Goal: Transaction & Acquisition: Purchase product/service

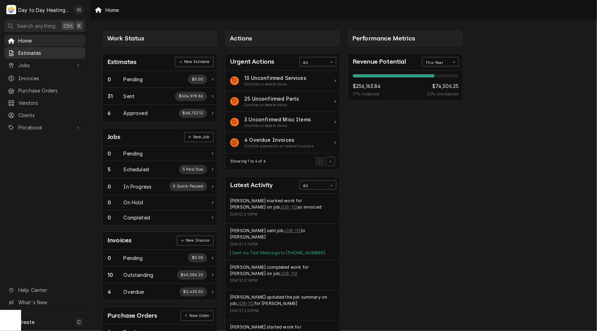
click at [36, 55] on div "Estimates" at bounding box center [45, 53] width 78 height 9
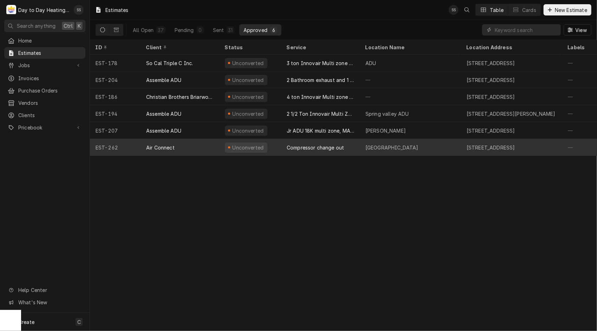
click at [320, 147] on div "Compressor change out" at bounding box center [315, 147] width 57 height 7
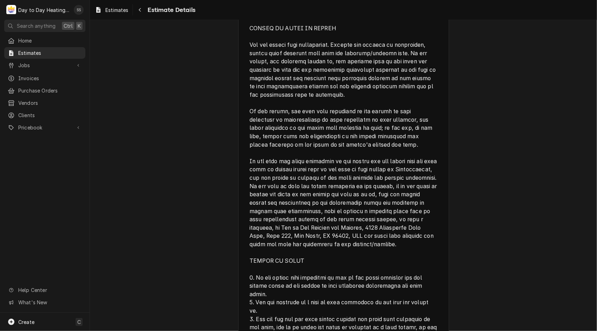
scroll to position [1650, 0]
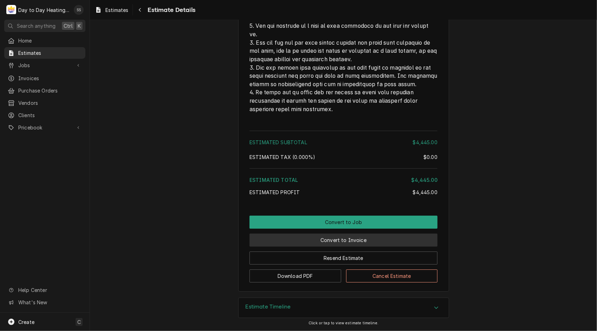
click at [348, 240] on button "Convert to Invoice" at bounding box center [344, 239] width 188 height 13
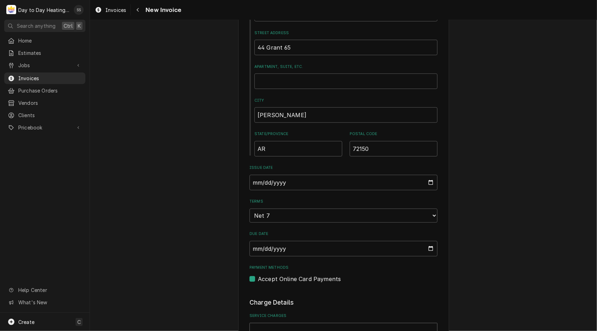
scroll to position [278, 0]
click at [433, 216] on select "Choose payment terms... Same Day Net 7 Net 14 Net 21 Net 30 Net 45 Net 60 Net 90" at bounding box center [344, 215] width 188 height 14
type textarea "x"
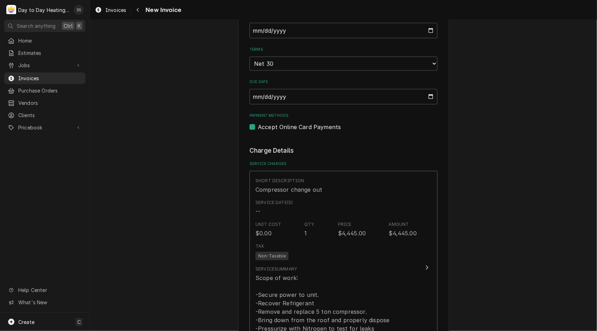
scroll to position [431, 0]
click at [258, 128] on label "Accept Online Card Payments" at bounding box center [299, 125] width 83 height 8
click at [258, 128] on input "Payment Methods" at bounding box center [352, 128] width 188 height 15
checkbox input "false"
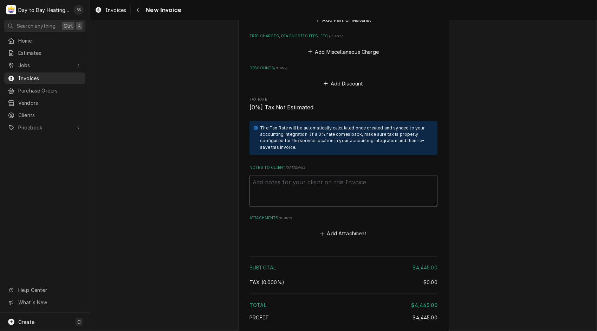
scroll to position [819, 0]
click at [285, 183] on textarea "Notes to Client ( optional )" at bounding box center [344, 191] width 188 height 32
type textarea "x"
type textarea "W"
type textarea "x"
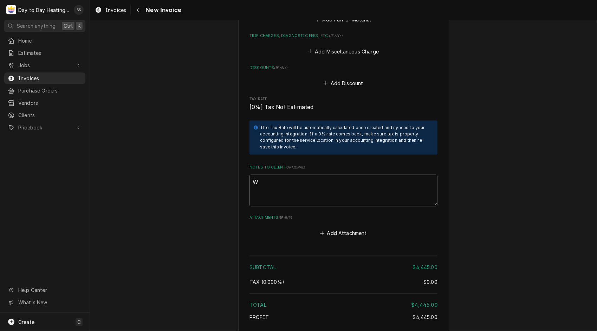
type textarea "WO"
type textarea "x"
type textarea "WO#"
type textarea "x"
type textarea "WO#"
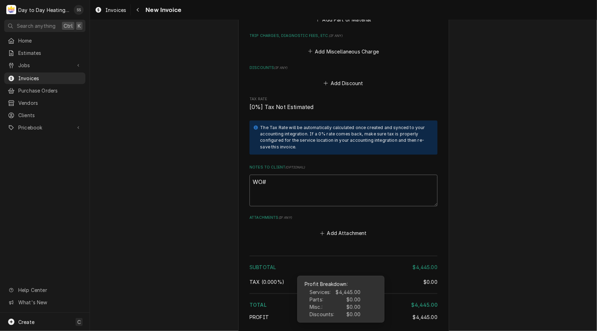
type textarea "x"
type textarea "WO# 0"
type textarea "x"
type textarea "WO# 00"
type textarea "x"
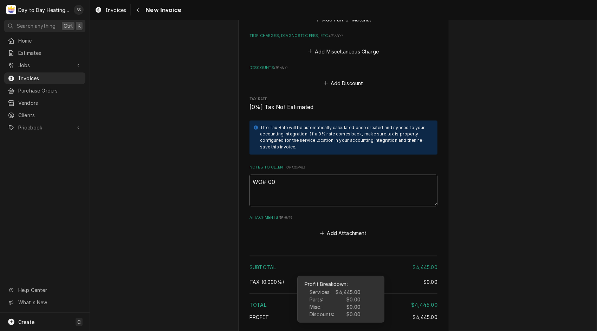
type textarea "WO# 002"
type textarea "x"
type textarea "WO# 0025"
type textarea "x"
type textarea "WO# 00257"
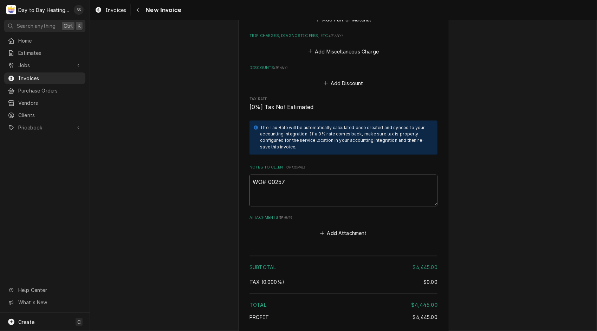
type textarea "x"
type textarea "WO# 002572"
type textarea "x"
type textarea "WO# 0025729"
type textarea "x"
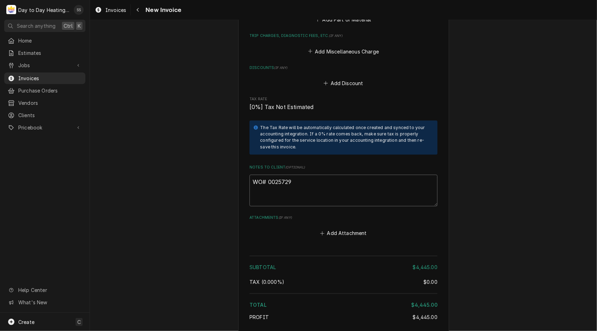
type textarea "WO# 00257297"
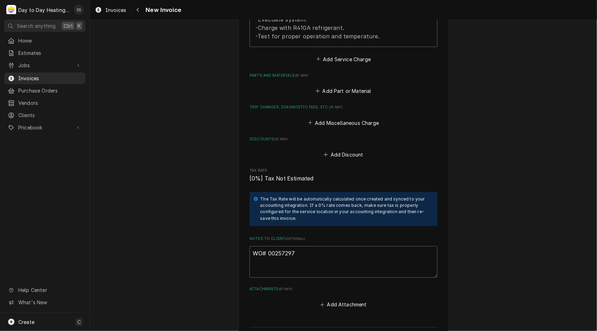
scroll to position [748, 0]
type textarea "x"
type textarea "WO# 00257297"
type textarea "x"
type textarea "WO# 00257297"
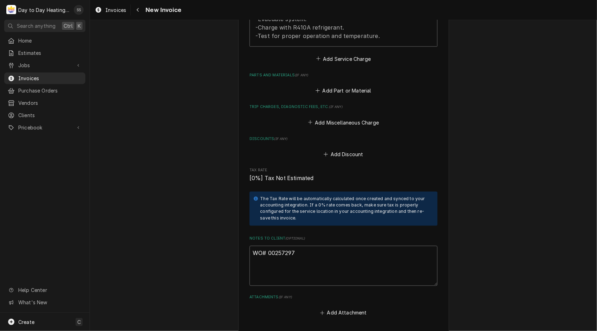
type textarea "x"
type textarea "WO# 00257297 U"
type textarea "x"
type textarea "WO# 00257297 Un"
type textarea "x"
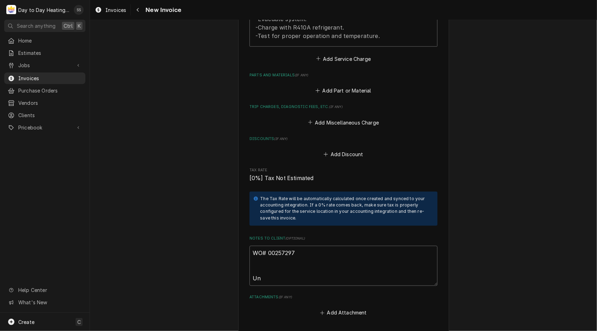
type textarea "WO# 00257297 Uni"
type textarea "x"
type textarea "WO# 00257297 Unit"
type textarea "x"
type textarea "WO# 00257297 Unit"
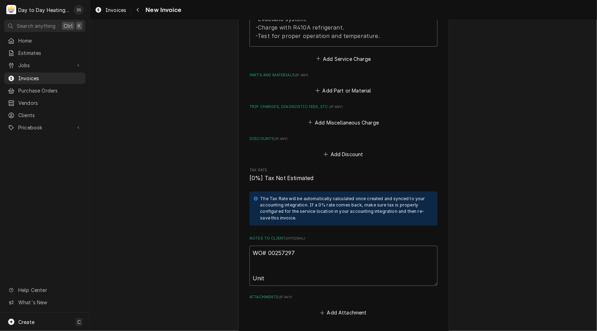
type textarea "x"
type textarea "WO# 00257297 Unit i"
type textarea "x"
type textarea "WO# 00257297 Unit is"
type textarea "x"
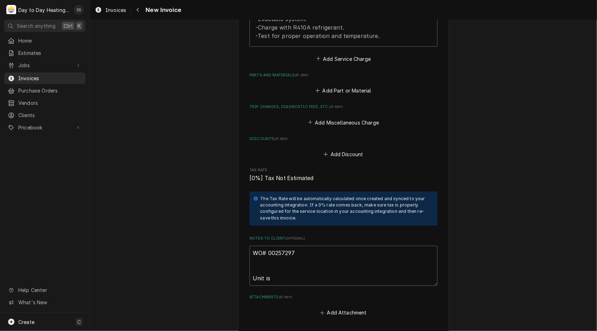
type textarea "WO# 00257297 Unit is"
type textarea "x"
type textarea "WO# 00257297 Unit is b"
type textarea "x"
type textarea "WO# 00257297 Unit is ba"
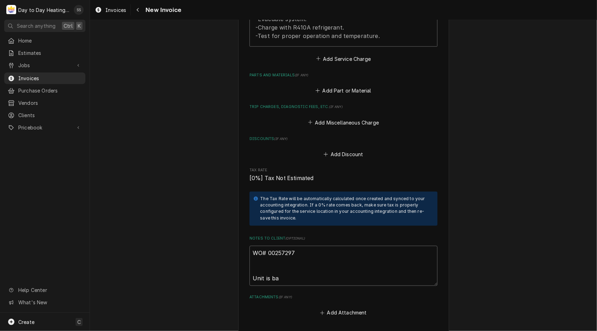
type textarea "x"
type textarea "WO# 00257297 Unit is bac"
type textarea "x"
type textarea "WO# 00257297 Unit is back"
type textarea "x"
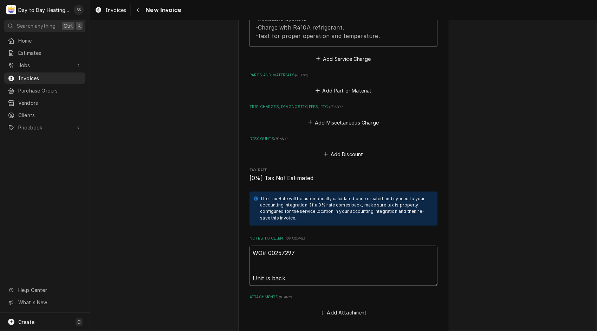
type textarea "WO# 00257297 Unit is back"
type textarea "x"
type textarea "WO# 00257297 Unit is back i"
type textarea "x"
type textarea "WO# 00257297 Unit is back in"
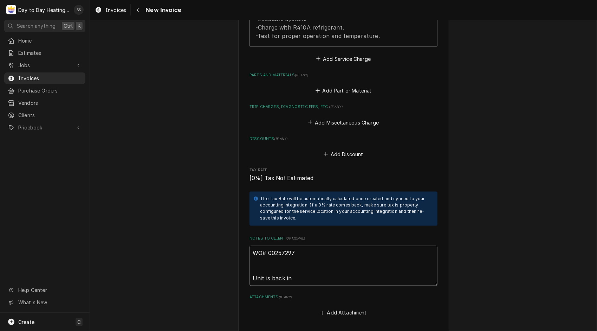
type textarea "x"
type textarea "WO# 00257297 Unit is back in"
type textarea "x"
type textarea "WO# 00257297 Unit is back in s"
type textarea "x"
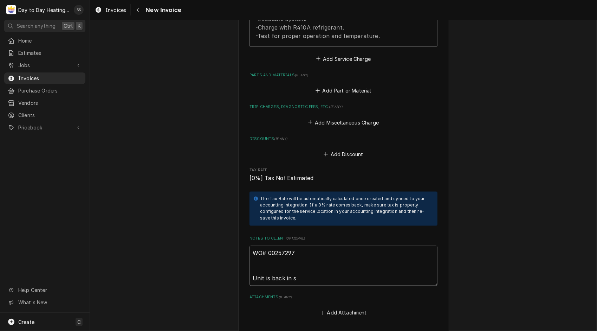
type textarea "WO# 00257297 Unit is back in se"
type textarea "x"
type textarea "WO# 00257297 Unit is back in ser"
type textarea "x"
type textarea "WO# 00257297 Unit is back in serv"
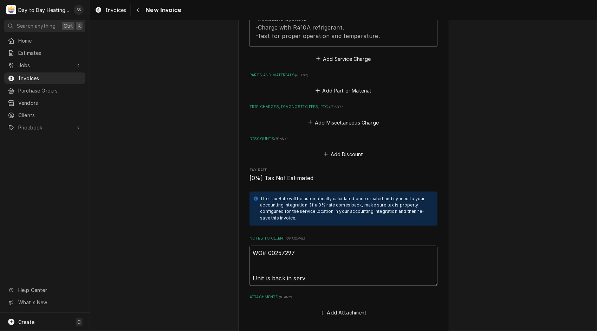
type textarea "x"
type textarea "WO# 00257297 Unit is back in servi"
type textarea "x"
type textarea "WO# 00257297 Unit is back in servic"
type textarea "x"
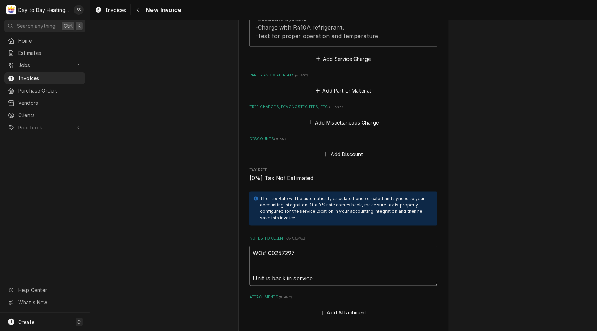
type textarea "WO# 00257297 Unit is back in service"
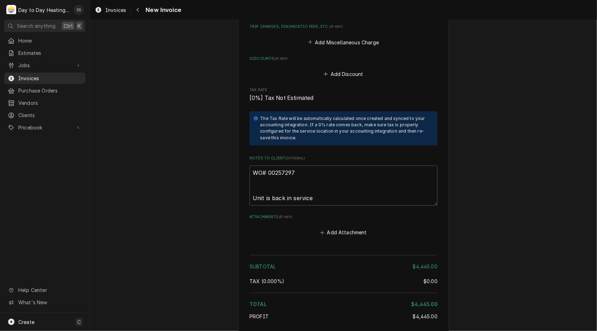
scroll to position [884, 0]
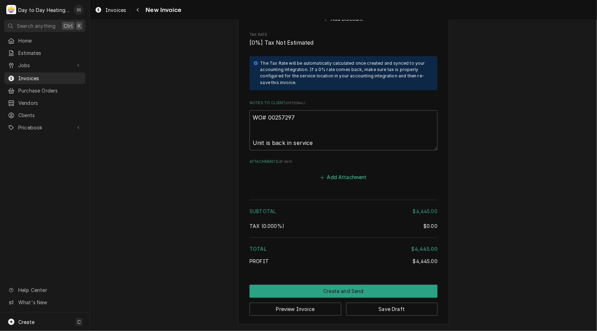
click at [344, 181] on button "Add Attachment" at bounding box center [343, 178] width 49 height 10
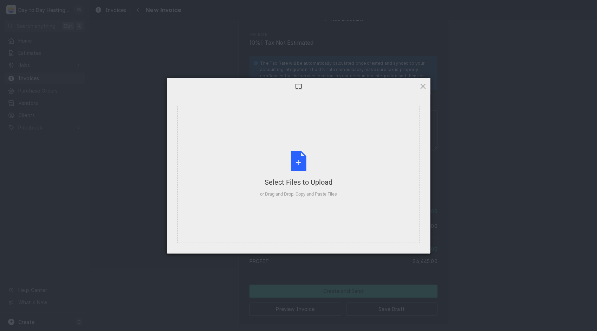
type textarea "x"
click at [420, 87] on span at bounding box center [424, 86] width 8 height 8
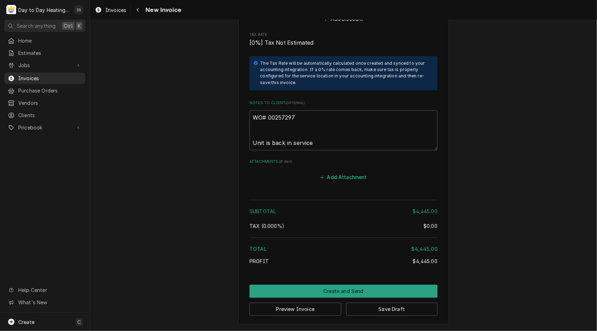
click at [339, 180] on button "Add Attachment" at bounding box center [343, 178] width 49 height 10
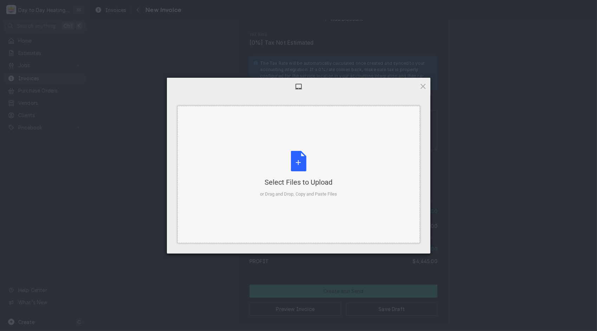
click at [297, 157] on div "Select Files to Upload or Drag and Drop, Copy and Paste Files" at bounding box center [298, 174] width 77 height 47
type textarea "x"
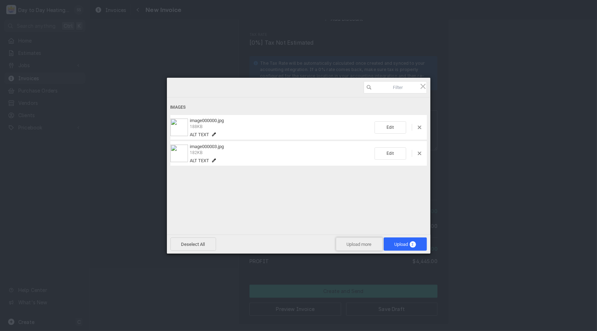
click at [367, 247] on span "Upload more" at bounding box center [359, 243] width 47 height 13
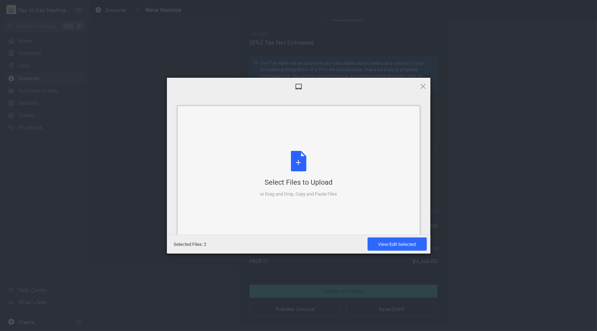
click at [292, 160] on div "Select Files to Upload or Drag and Drop, Copy and Paste Files" at bounding box center [298, 174] width 77 height 47
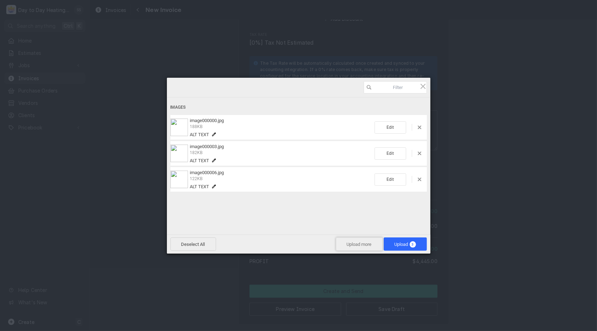
click at [366, 244] on span "Upload more" at bounding box center [359, 243] width 47 height 13
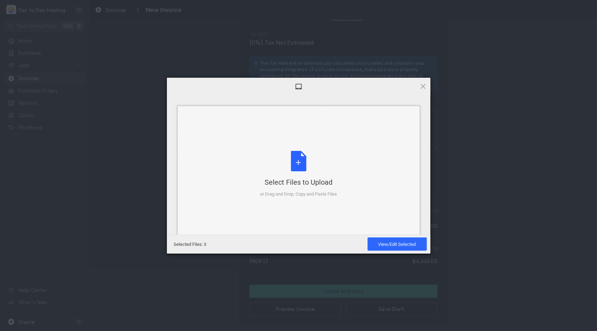
click at [297, 156] on div "Select Files to Upload or Drag and Drop, Copy and Paste Files" at bounding box center [298, 174] width 77 height 47
click at [386, 239] on span "View/Edit Selected" at bounding box center [397, 243] width 59 height 13
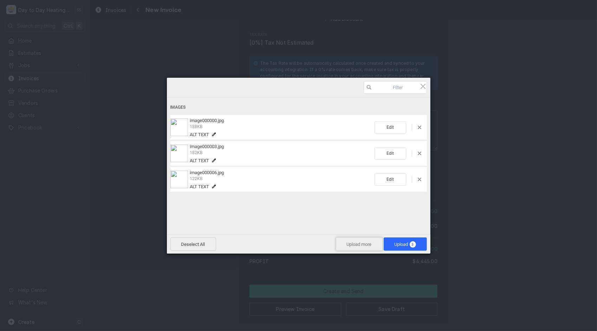
click at [346, 241] on span "Upload more" at bounding box center [359, 243] width 47 height 13
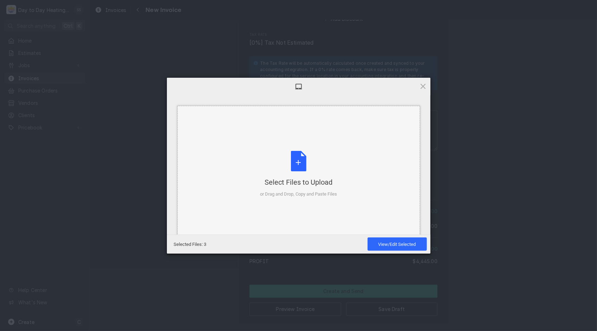
click at [292, 166] on div "Select Files to Upload or Drag and Drop, Copy and Paste Files" at bounding box center [298, 174] width 77 height 47
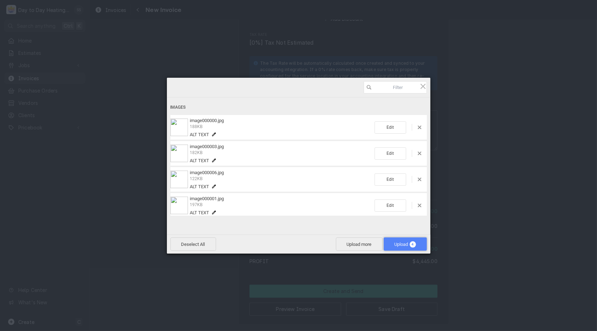
click at [404, 245] on span "Upload 4" at bounding box center [405, 244] width 21 height 5
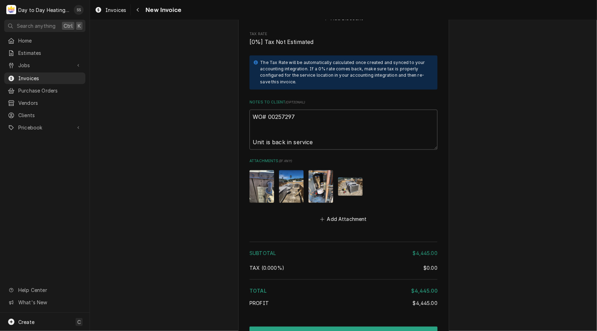
scroll to position [926, 0]
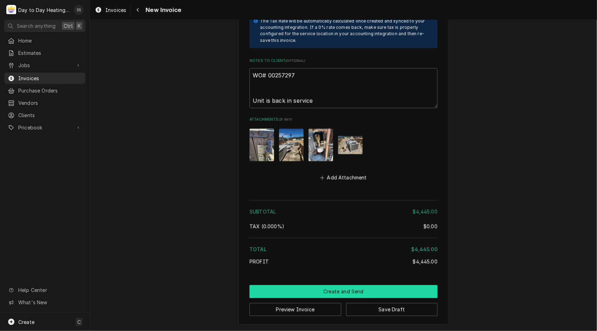
click at [379, 290] on button "Create and Send" at bounding box center [344, 291] width 188 height 13
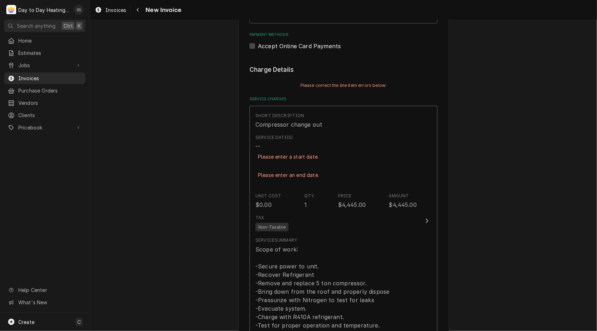
scroll to position [513, 0]
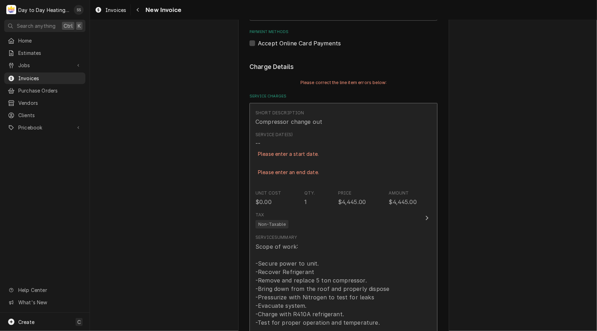
click at [322, 137] on div "Service Date(s) -- Please enter a start date. Please enter an end date." at bounding box center [336, 158] width 161 height 58
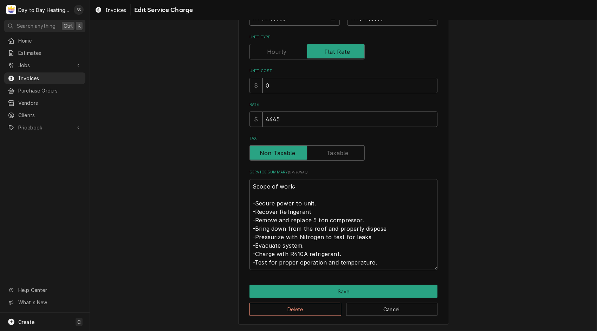
scroll to position [21, 0]
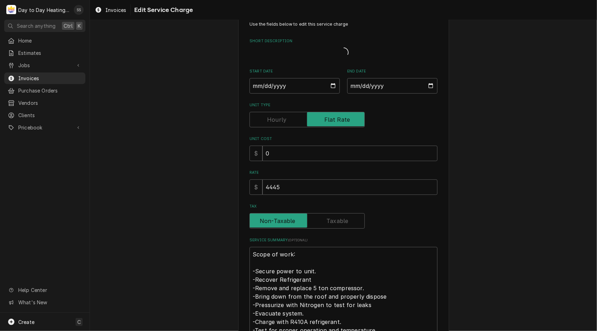
type textarea "x"
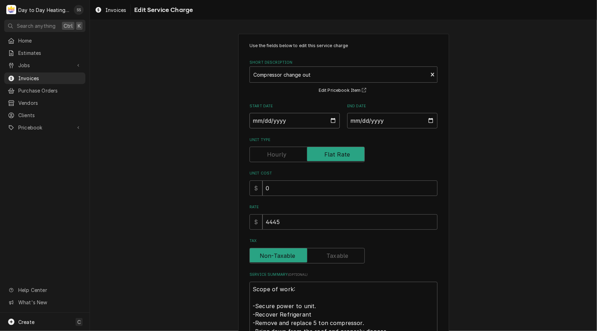
click at [301, 115] on input "Start Date" at bounding box center [295, 120] width 90 height 15
click at [331, 121] on input "Start Date" at bounding box center [295, 120] width 90 height 15
type input "2025-09-23"
click at [431, 119] on input "End Date" at bounding box center [392, 120] width 90 height 15
type textarea "x"
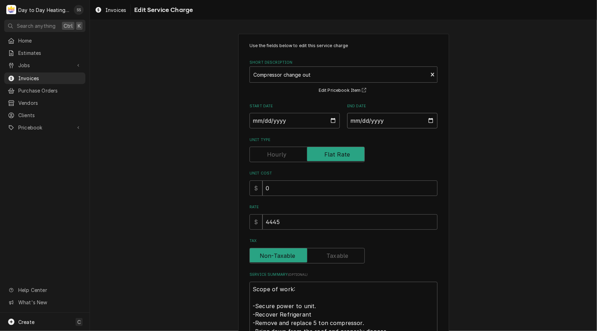
type input "2025-09-23"
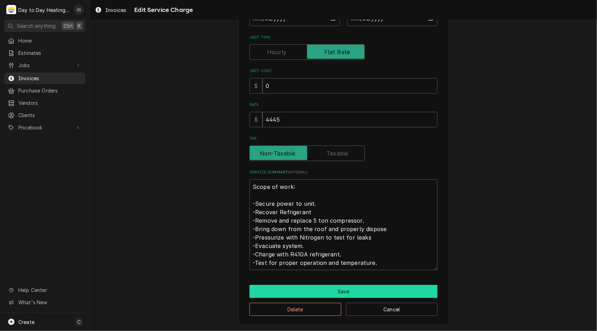
click at [370, 289] on button "Save" at bounding box center [344, 291] width 188 height 13
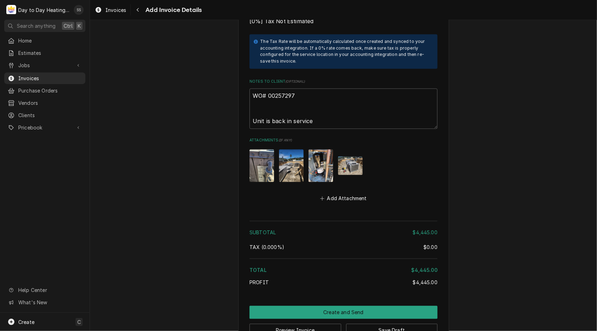
scroll to position [979, 0]
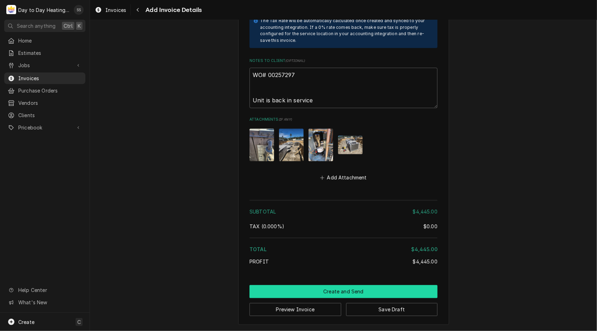
click at [370, 294] on button "Create and Send" at bounding box center [344, 291] width 188 height 13
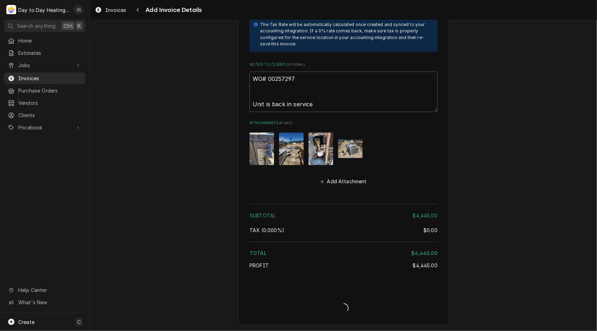
type textarea "x"
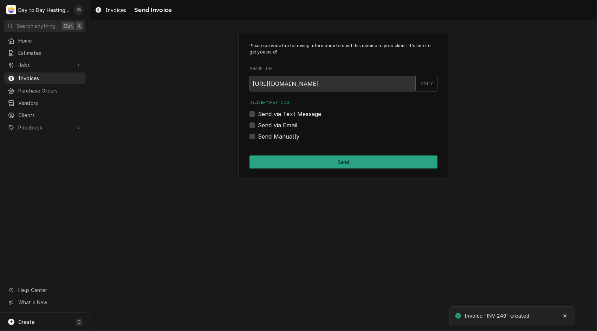
click at [255, 123] on div "Send via Email" at bounding box center [344, 125] width 188 height 8
click at [258, 125] on label "Send via Email" at bounding box center [278, 125] width 40 height 8
click at [258, 125] on input "Send via Email" at bounding box center [352, 128] width 188 height 15
checkbox input "true"
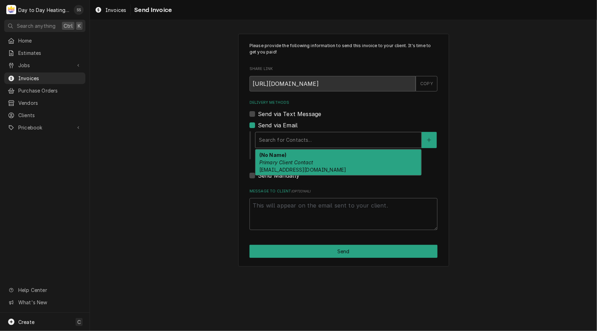
click at [312, 136] on div "Delivery Methods" at bounding box center [338, 140] width 159 height 13
click at [312, 161] on em "Primary Client Contact" at bounding box center [287, 162] width 54 height 6
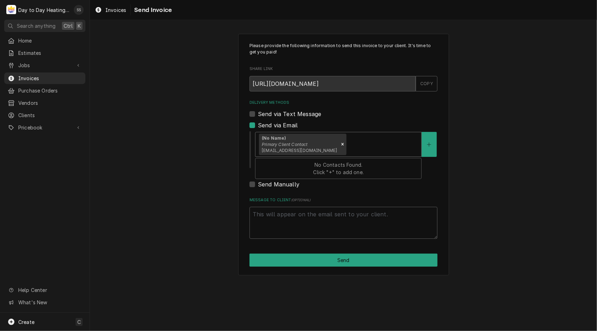
click at [373, 141] on div "Delivery Methods" at bounding box center [383, 144] width 70 height 13
click at [334, 217] on textarea "Message to Client ( optional )" at bounding box center [344, 223] width 188 height 32
type textarea "x"
type textarea "W"
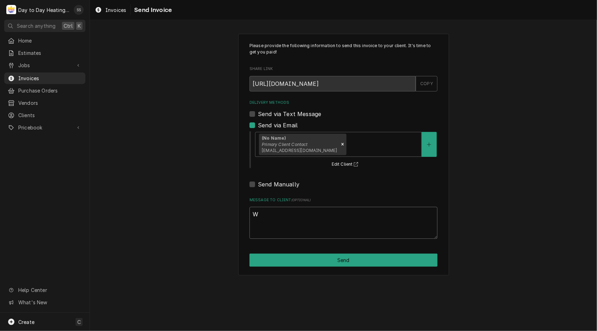
type textarea "x"
type textarea "WO"
type textarea "x"
type textarea "WO#"
type textarea "x"
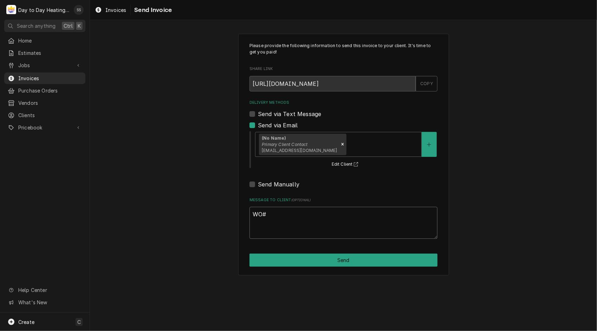
type textarea "WO#"
type textarea "x"
type textarea "WO# 0"
type textarea "x"
type textarea "WO# 00"
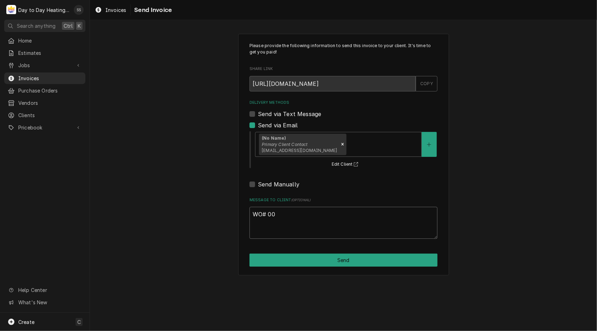
type textarea "x"
type textarea "WO# 002"
type textarea "x"
type textarea "WO# 0029"
type textarea "x"
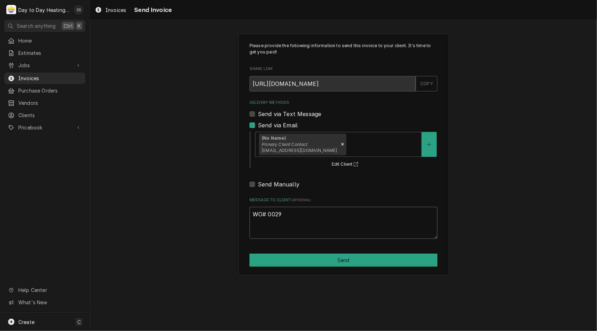
type textarea "WO# 00297"
click at [274, 213] on textarea "WO# 00297" at bounding box center [344, 223] width 188 height 32
type textarea "x"
type textarea "WO# 002297"
type textarea "x"
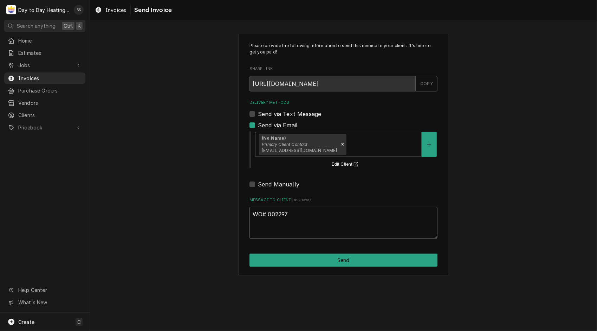
type textarea "WO# 0025297"
type textarea "x"
type textarea "WO# 00257297"
drag, startPoint x: 326, startPoint y: 238, endPoint x: 325, endPoint y: 234, distance: 4.7
click at [325, 234] on div "Please provide the following information to send this invoice to your client. I…" at bounding box center [343, 155] width 211 height 242
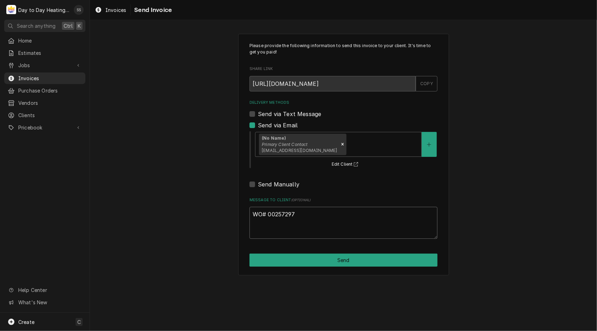
click at [325, 234] on textarea "WO# 00257297" at bounding box center [344, 223] width 188 height 32
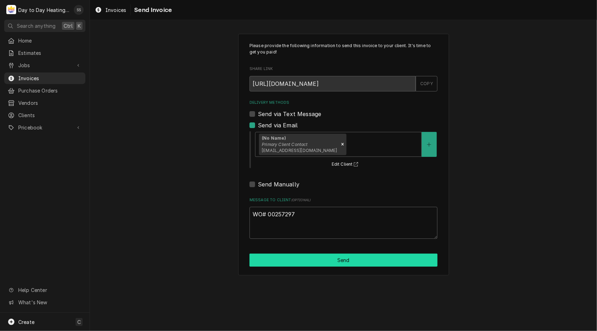
click at [331, 256] on button "Send" at bounding box center [344, 260] width 188 height 13
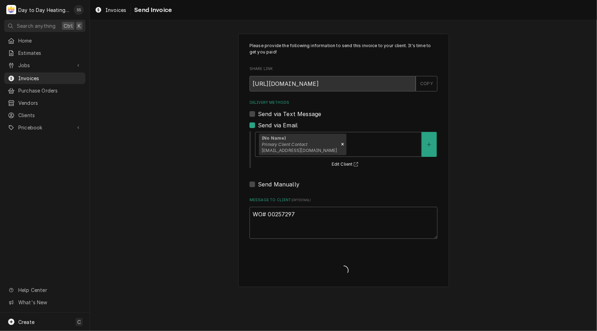
type textarea "x"
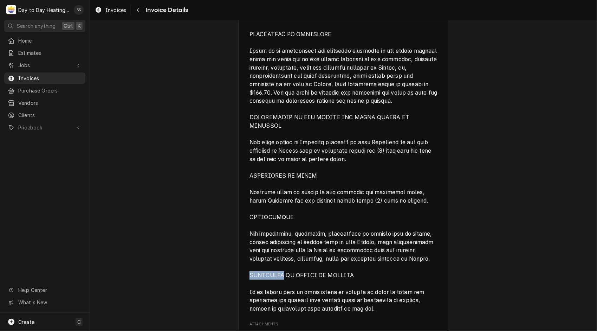
scroll to position [1511, 0]
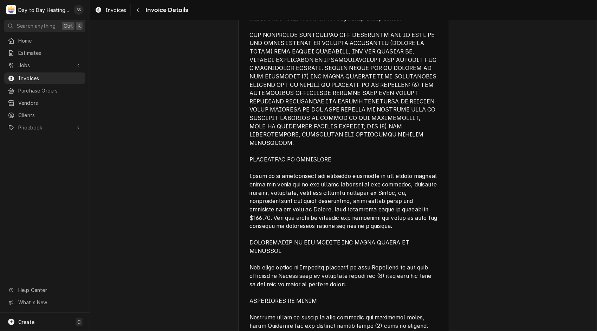
scroll to position [1828, 0]
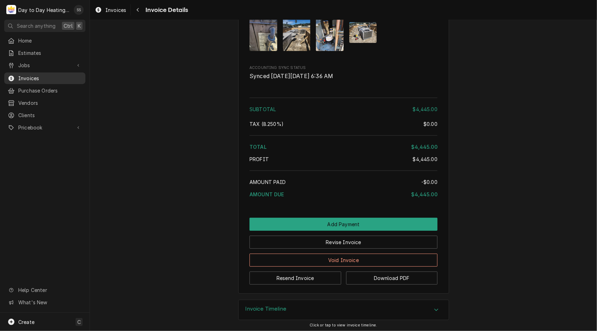
click at [32, 77] on span "Invoices" at bounding box center [50, 78] width 64 height 7
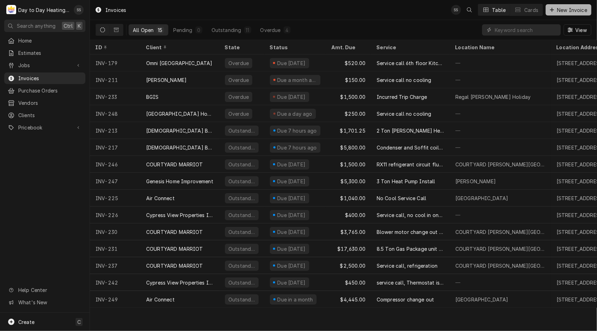
click at [563, 9] on span "New Invoice" at bounding box center [572, 9] width 33 height 7
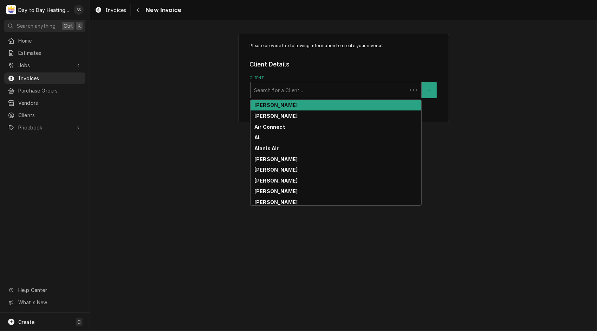
click at [297, 94] on div "Client" at bounding box center [329, 90] width 150 height 13
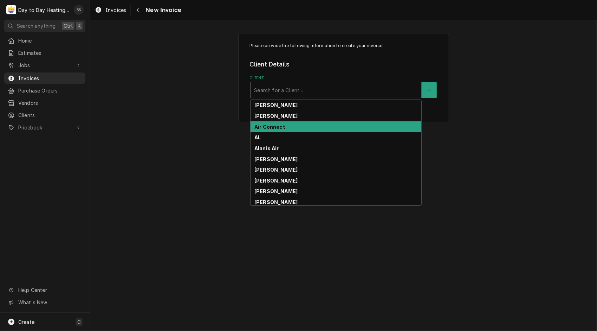
click at [283, 123] on div "Air Connect" at bounding box center [336, 126] width 171 height 11
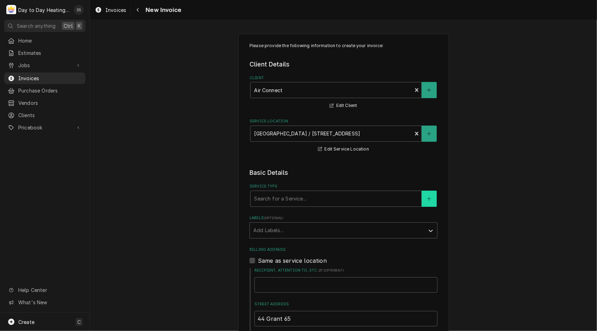
click at [427, 198] on icon "Create New Service" at bounding box center [429, 198] width 4 height 5
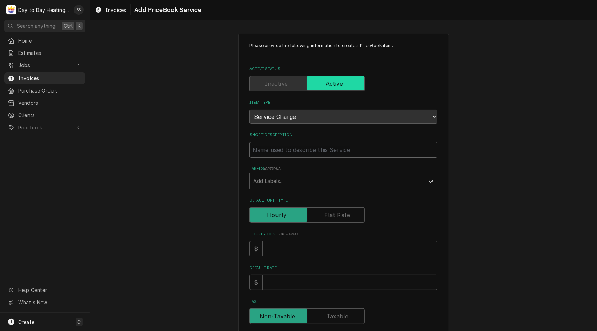
click at [303, 154] on input "Short Description" at bounding box center [344, 149] width 188 height 15
type textarea "x"
type input "T"
type textarea "x"
type input "Tr"
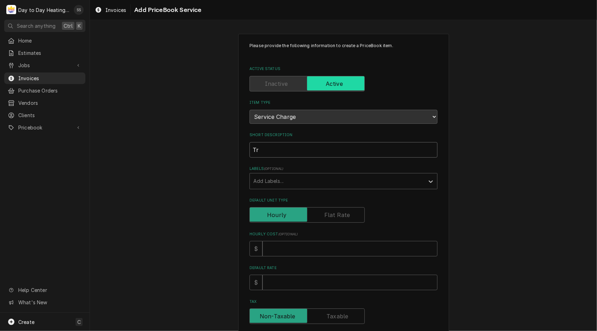
type textarea "x"
type input "Tro"
type textarea "x"
type input "Trou"
type textarea "x"
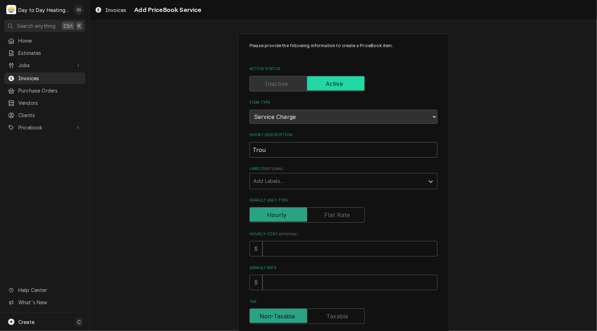
type input "Troub"
type textarea "x"
type input "Troubl"
type textarea "x"
type input "Trouble"
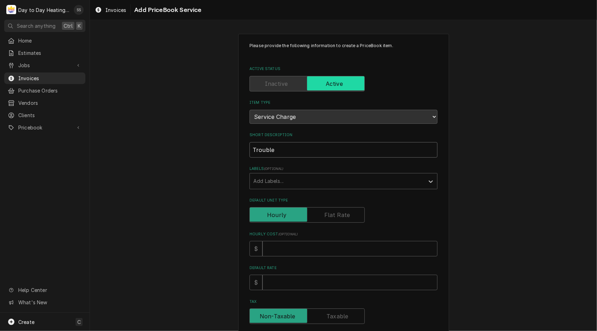
type textarea "x"
type input "Trouble"
type textarea "x"
type input "Trouble s"
type textarea "x"
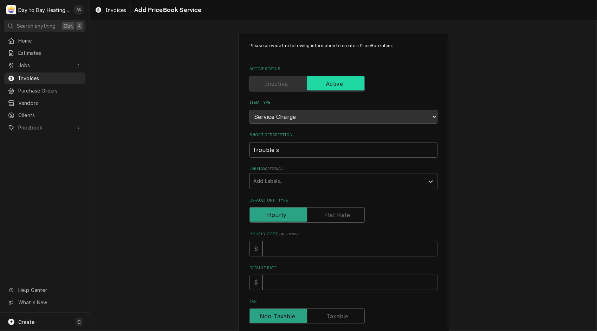
type input "Trouble sh"
type textarea "x"
type input "Trouble sho"
type textarea "x"
type input "Trouble shoo"
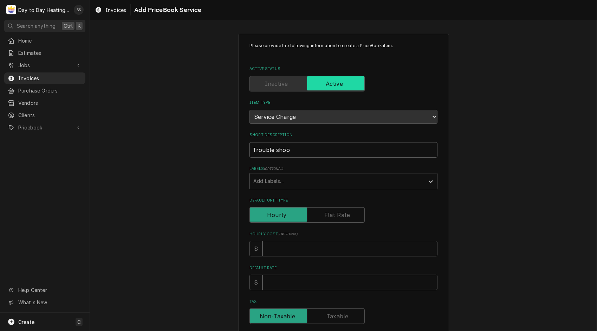
type textarea "x"
type input "Trouble shoot"
type textarea "x"
type input "Trouble shooti"
type textarea "x"
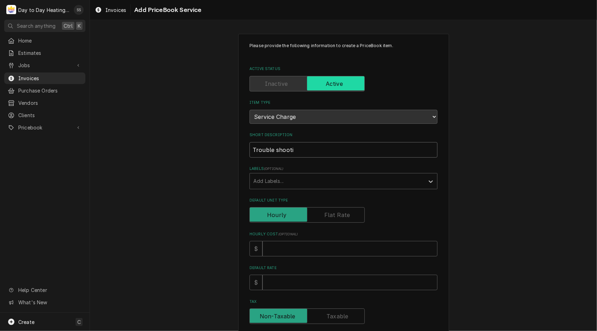
type input "Trouble shootin"
type textarea "x"
type input "Trouble shooting"
type textarea "x"
type input "Trouble shooting"
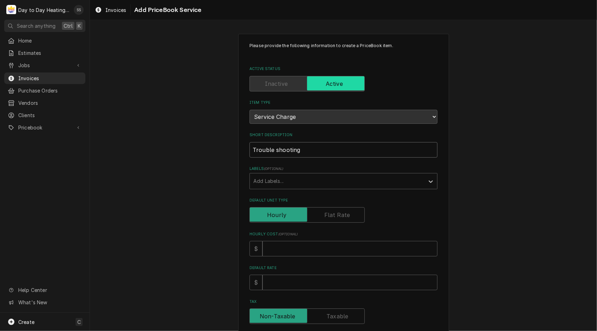
click at [273, 151] on input "Trouble shooting" at bounding box center [344, 149] width 188 height 15
type textarea "x"
type input "Troubleshooting"
click at [302, 150] on input "Troubleshooting" at bounding box center [344, 149] width 188 height 15
type textarea "x"
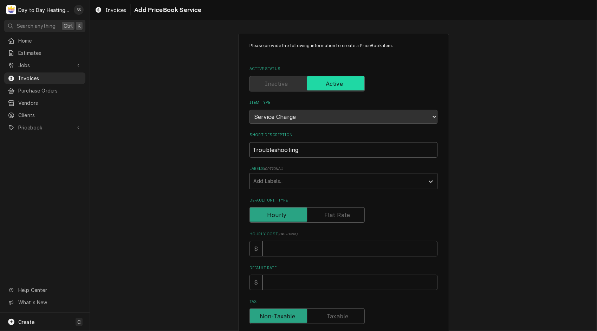
type input "Troubleshooting"
type textarea "x"
type input "Troubleshootin"
type textarea "x"
type input "Troubleshooti"
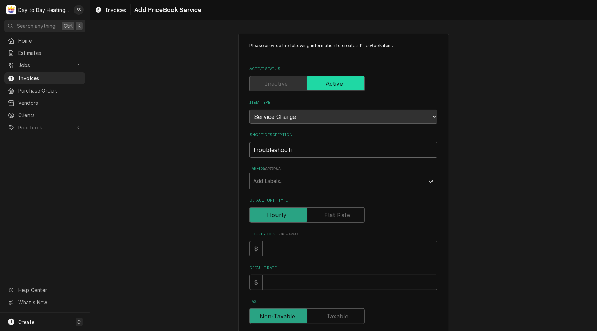
type textarea "x"
type input "Troubleshoot"
type textarea "x"
type input "Troubleshoot"
type textarea "x"
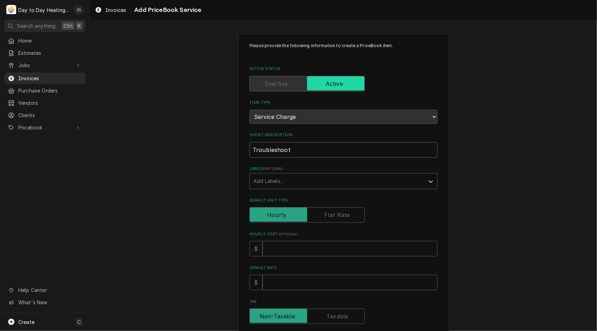
type input "Troubleshoot T"
type textarea "x"
type input "Troubleshoot Tr"
type textarea "x"
type input "Troubleshoot Tre"
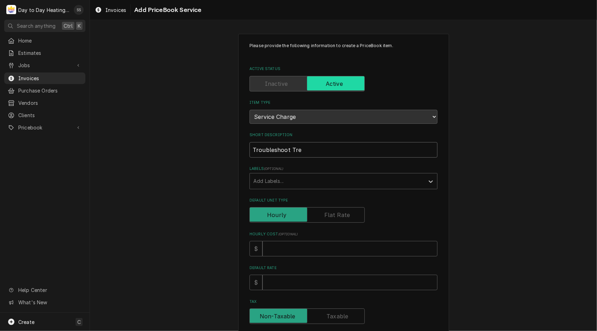
type textarea "x"
type input "Troubleshoot Trea"
type textarea "x"
type input "Troubleshoot Treat"
type textarea "x"
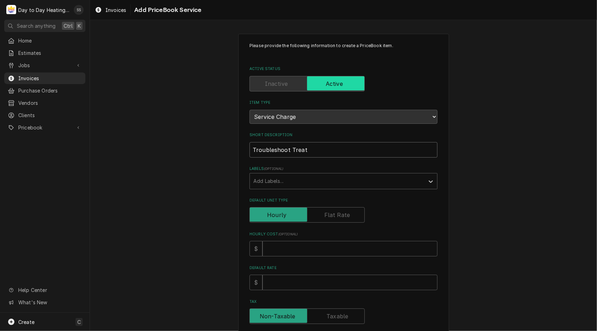
type input "Troubleshoot Treatm"
type textarea "x"
type input "Troubleshoot Treatme"
type textarea "x"
type input "Troubleshoot Treatmen"
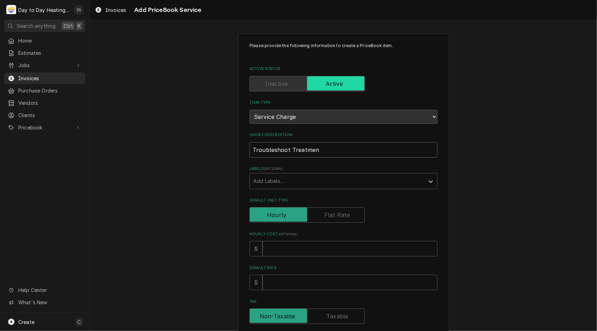
type textarea "x"
type input "Troubleshoot Treatment"
type textarea "x"
type input "Troubleshoot Treatment"
type textarea "x"
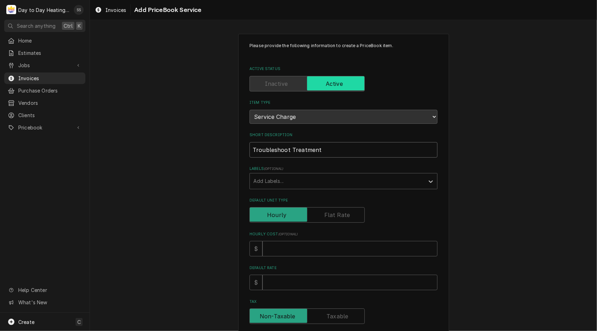
type input "Troubleshoot Treatment u"
type textarea "x"
type input "Troubleshoot Treatment un"
type textarea "x"
type input "Troubleshoot Treatment uni"
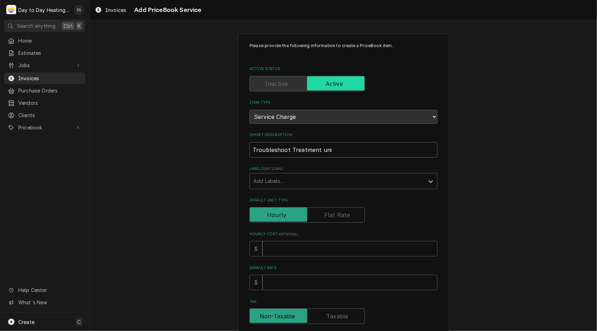
type textarea "x"
type input "Troubleshoot Treatment unit"
type textarea "x"
type input "Troubleshoot Treatment unit"
type textarea "x"
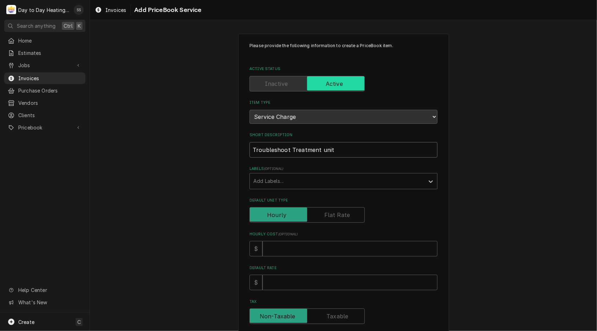
type input "Troubleshoot Treatment unit n"
type textarea "x"
type input "Troubleshoot Treatment unit no"
type textarea "x"
type input "Troubleshoot Treatment unit not"
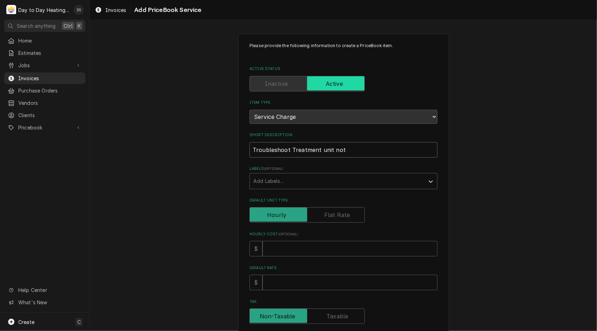
type textarea "x"
type input "Troubleshoot Treatment unit not"
type textarea "x"
type input "Troubleshoot Treatment unit not c"
type textarea "x"
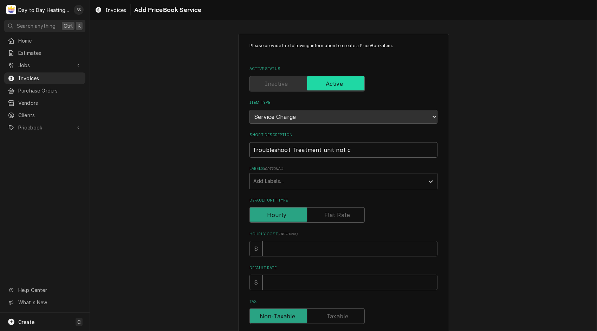
type input "Troubleshoot Treatment unit not co"
type textarea "x"
type input "Troubleshoot Treatment unit not coo"
type textarea "x"
type input "Troubleshoot Treatment unit not cool"
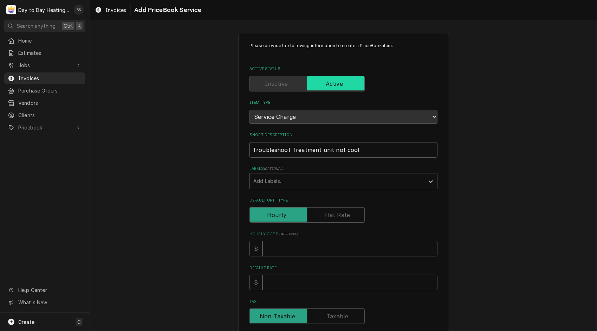
type textarea "x"
type input "Troubleshoot Treatment unit not cooli"
type textarea "x"
type input "Troubleshoot Treatment unit not coolin"
type textarea "x"
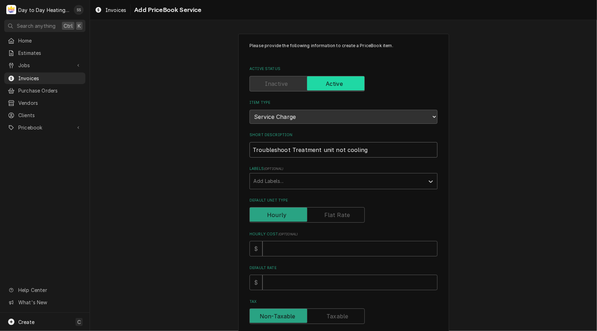
type input "Troubleshoot Treatment unit not cooling"
click at [340, 208] on input "Default Unit Type" at bounding box center [307, 214] width 109 height 15
checkbox input "true"
click at [299, 290] on input "Default Unit Price" at bounding box center [350, 282] width 175 height 15
type textarea "x"
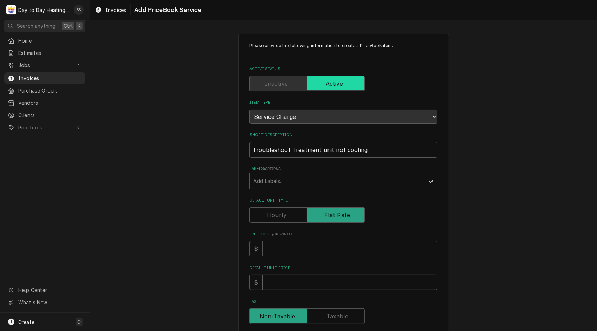
type input "5"
type textarea "x"
type input "52"
type textarea "x"
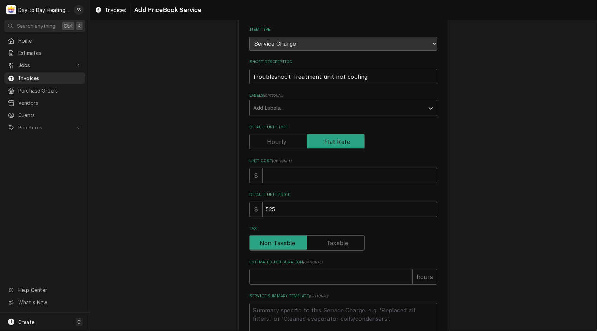
scroll to position [74, 0]
type input "525"
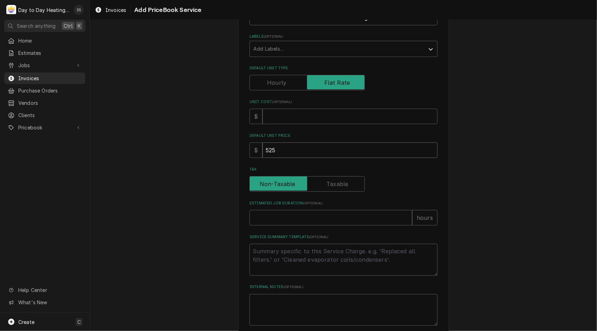
scroll to position [136, 0]
click at [286, 217] on input "Estimated Job Duration ( optional )" at bounding box center [331, 213] width 163 height 15
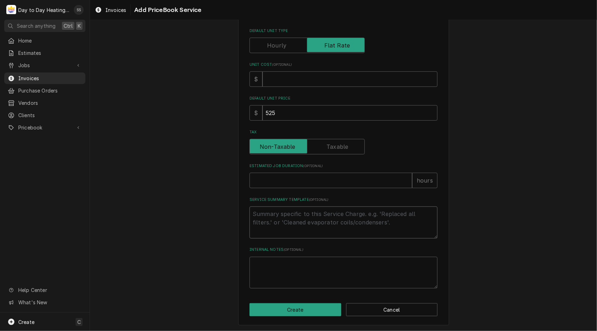
click at [288, 223] on textarea "Service Summary Template ( optional )" at bounding box center [344, 222] width 188 height 32
type textarea "x"
type textarea "L"
type textarea "x"
type textarea "Lo"
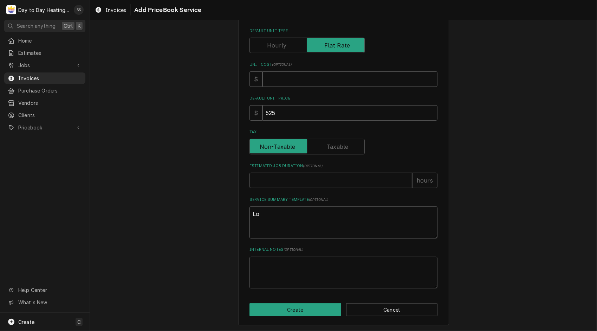
type textarea "x"
type textarea "Loc"
type textarea "x"
type textarea "Loca"
type textarea "x"
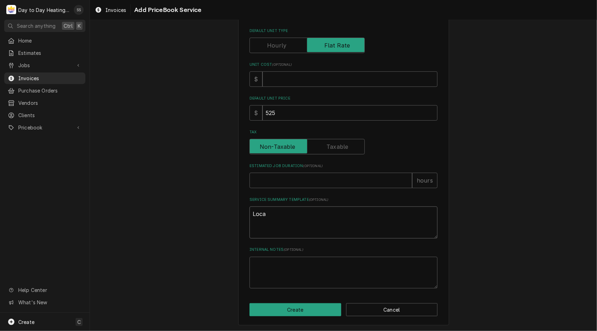
type textarea "Locat"
type textarea "x"
type textarea "Locate"
type textarea "x"
type textarea "Located"
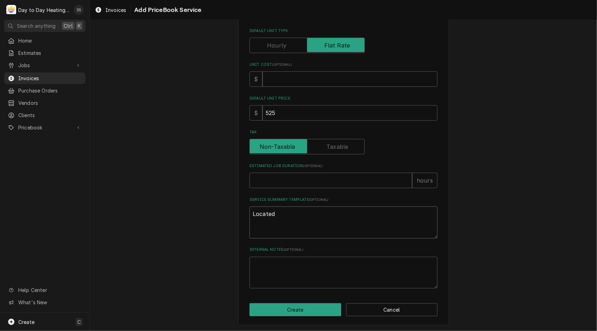
type textarea "x"
type textarea "Located"
type textarea "x"
type textarea "Located d"
type textarea "x"
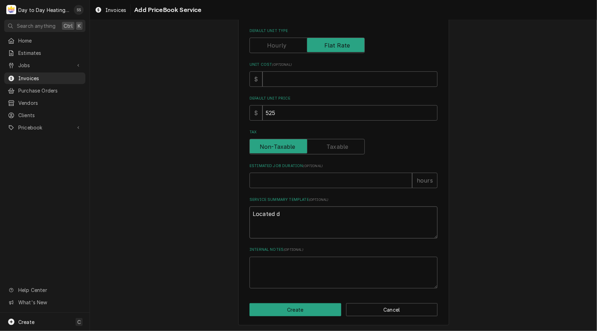
type textarea "Located do"
type textarea "x"
type textarea "Located dow"
type textarea "x"
type textarea "Located down"
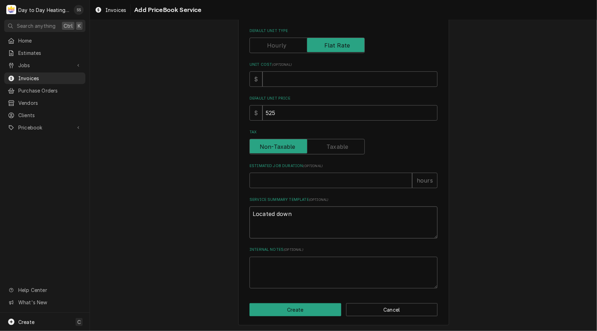
type textarea "x"
type textarea "Located downe"
type textarea "x"
type textarea "Located downed"
type textarea "x"
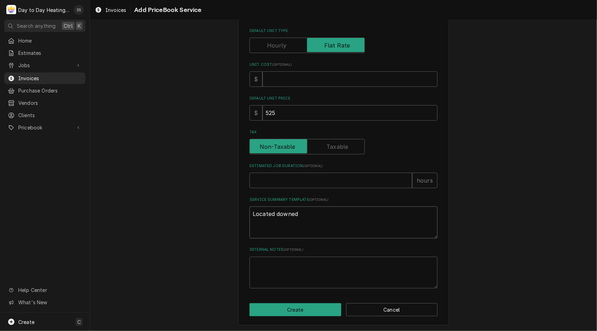
type textarea "Located downed"
type textarea "x"
type textarea "Located downed"
type textarea "x"
type textarea "Located downe"
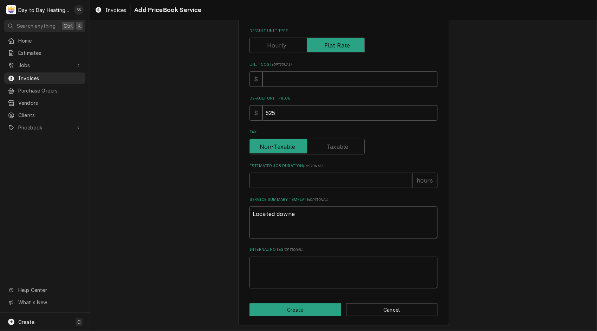
type textarea "x"
type textarea "Located down"
type textarea "x"
type textarea "Located dow"
type textarea "x"
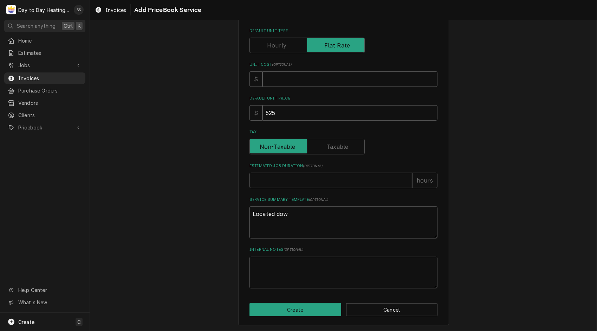
type textarea "Located do"
type textarea "x"
type textarea "Located d"
type textarea "x"
type textarea "Located"
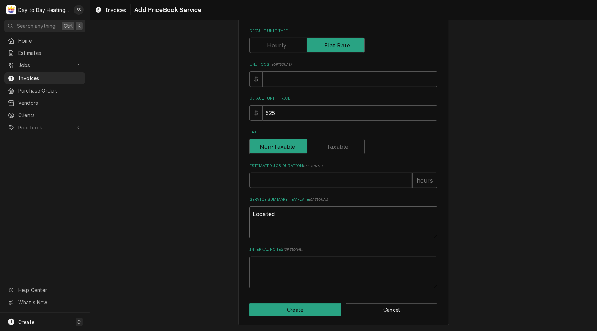
type textarea "x"
type textarea "Located t"
type textarea "x"
type textarea "Located th"
type textarea "x"
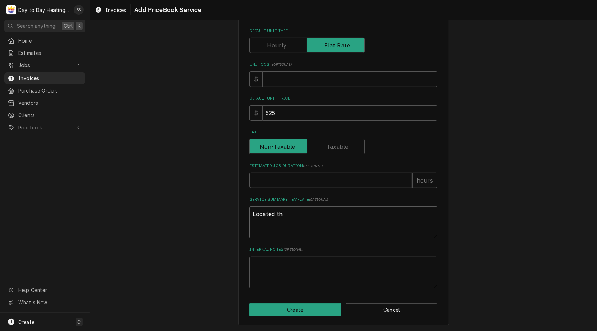
type textarea "Located the"
type textarea "x"
type textarea "Located the"
type textarea "x"
type textarea "Located the T"
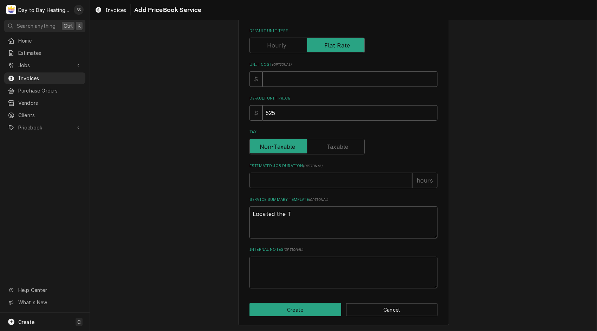
type textarea "x"
type textarea "Located the Tr"
type textarea "x"
type textarea "Located the Tre"
type textarea "x"
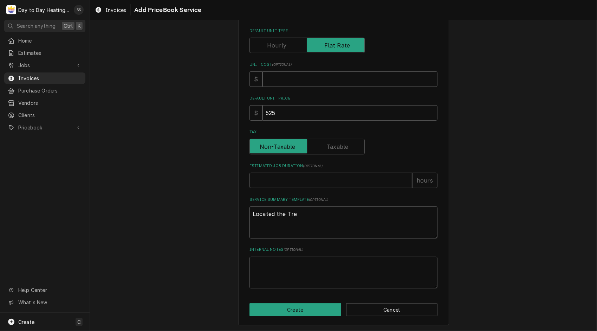
type textarea "Located the Trea"
type textarea "x"
type textarea "Located the Tream"
type textarea "x"
type textarea "Located the Treame"
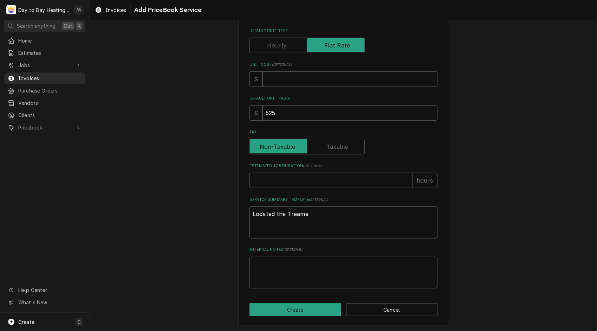
type textarea "x"
type textarea "Located the Treamen"
type textarea "x"
type textarea "Located the Treament"
type textarea "x"
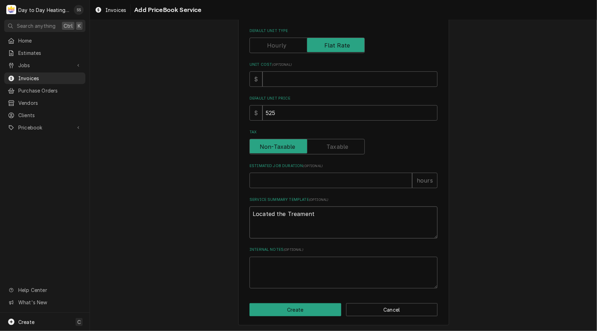
type textarea "Located the Treament"
type textarea "x"
type textarea "Located the Treament r"
type textarea "x"
type textarea "Located the Treament ro"
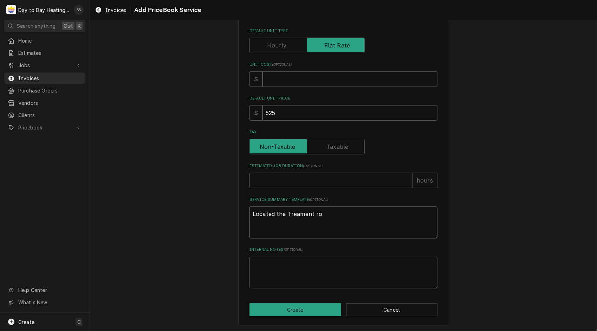
type textarea "x"
type textarea "Located the Treament roo"
type textarea "x"
type textarea "Located the Treament room"
type textarea "x"
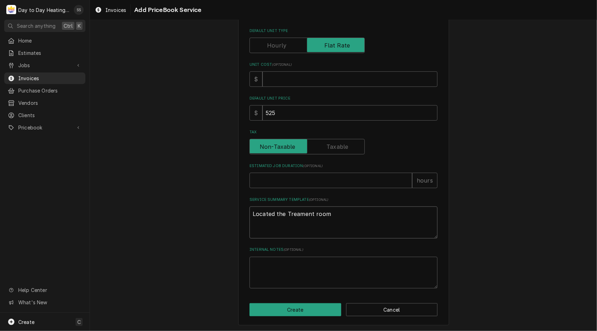
type textarea "Located the Treament room"
type textarea "x"
type textarea "Located the Treament room R"
type textarea "x"
type textarea "Located the Treament room RT"
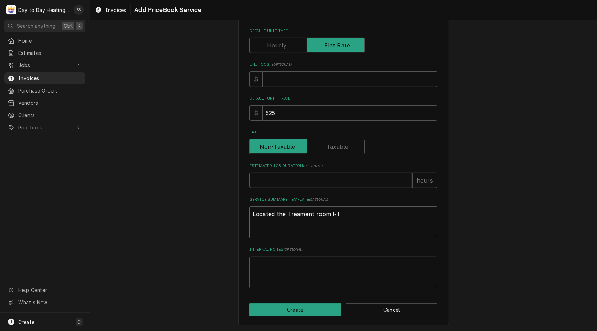
type textarea "x"
type textarea "Located the Treament room RTU"
type textarea "x"
type textarea "Located the Treatment room RTU"
click at [349, 218] on textarea "Located the Treatment room RTU" at bounding box center [344, 222] width 188 height 32
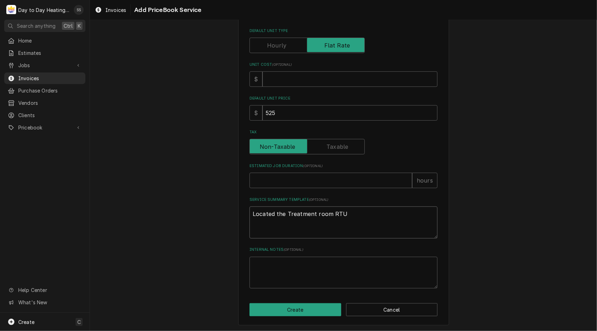
type textarea "x"
type textarea "Located the Treatment room RTU"
type textarea "x"
type textarea "Located the Treatment room RTU #"
type textarea "x"
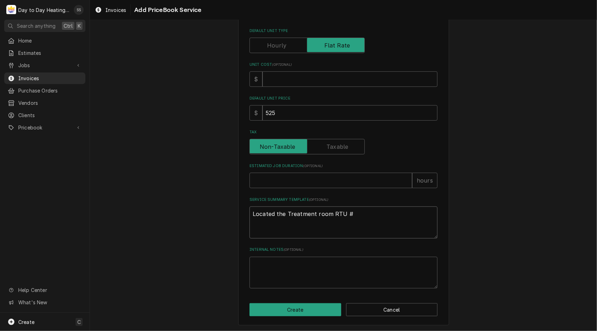
type textarea "Located the Treatment room RTU #2"
type textarea "x"
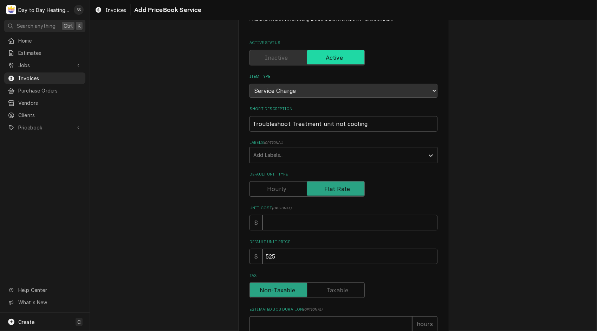
scroll to position [0, 0]
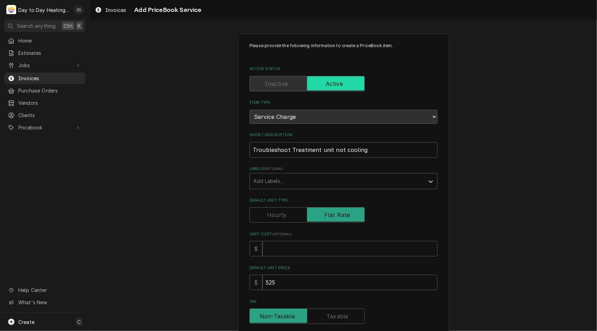
click at [507, 247] on div "Please provide the following information to create a PriceBook item. Active Sta…" at bounding box center [343, 285] width 507 height 516
click at [500, 294] on div "Please provide the following information to create a PriceBook item. Active Sta…" at bounding box center [343, 285] width 507 height 516
click at [500, 282] on div "Please provide the following information to create a PriceBook item. Active Sta…" at bounding box center [343, 285] width 507 height 516
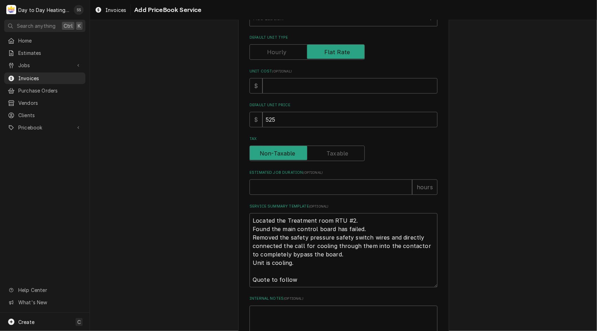
scroll to position [212, 0]
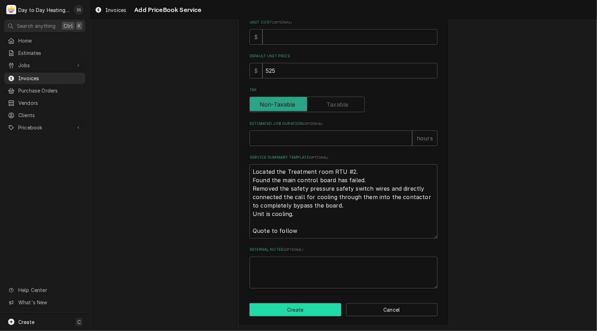
click at [291, 304] on button "Create" at bounding box center [296, 309] width 92 height 13
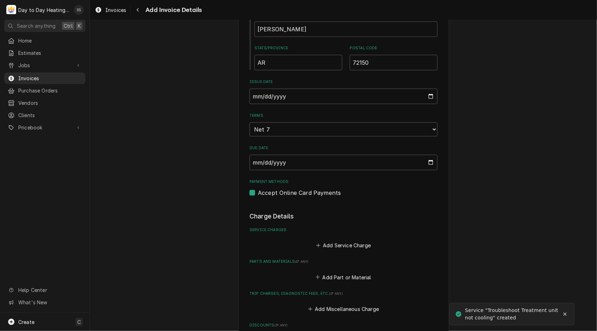
scroll to position [363, 0]
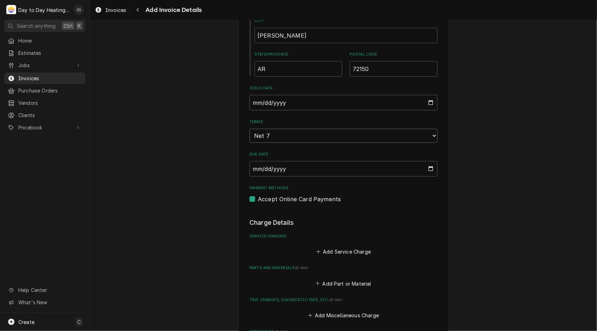
click at [428, 137] on select "Choose payment terms... Same Day Net 7 Net 14 Net 21 Net 30 Net 45 Net 60 Net 90" at bounding box center [344, 136] width 188 height 14
click at [327, 250] on button "Add Service Charge" at bounding box center [343, 252] width 57 height 10
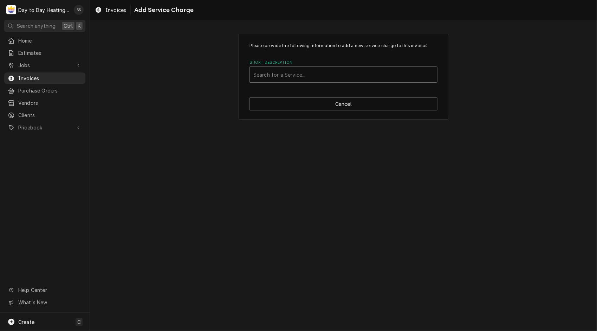
click at [295, 72] on div "Short Description" at bounding box center [344, 74] width 180 height 13
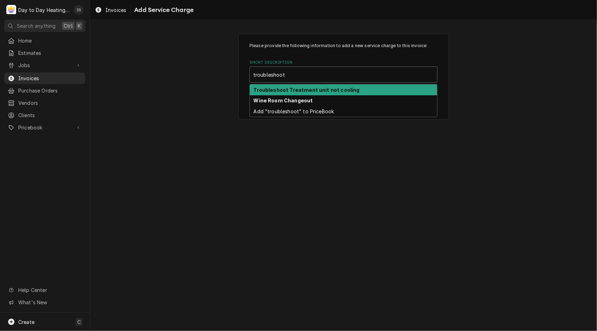
click at [309, 90] on strong "Troubleshoot Treatment unit not cooling" at bounding box center [307, 90] width 106 height 6
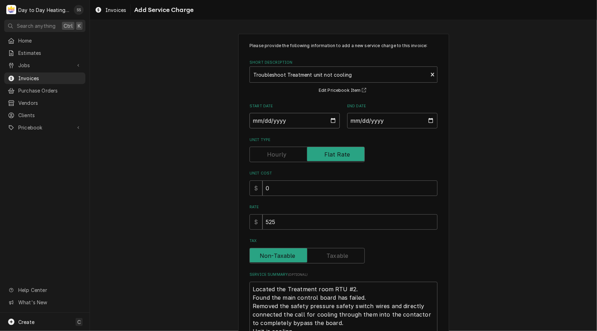
click at [335, 127] on input "Start Date" at bounding box center [295, 120] width 90 height 15
click at [329, 120] on input "Start Date" at bounding box center [295, 120] width 90 height 15
click at [430, 120] on input "End Date" at bounding box center [392, 120] width 90 height 15
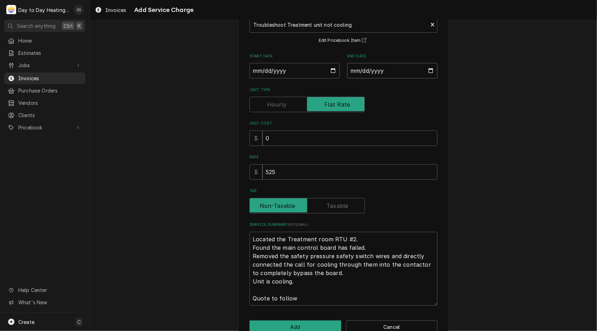
scroll to position [68, 0]
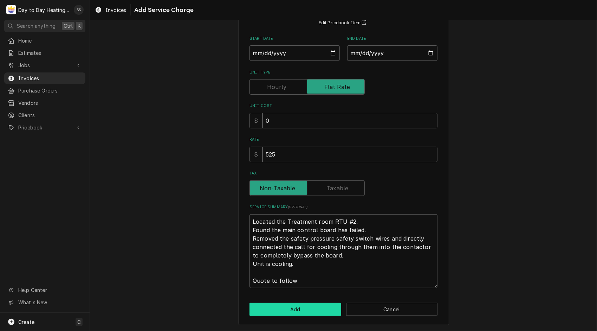
click at [288, 309] on button "Add" at bounding box center [296, 309] width 92 height 13
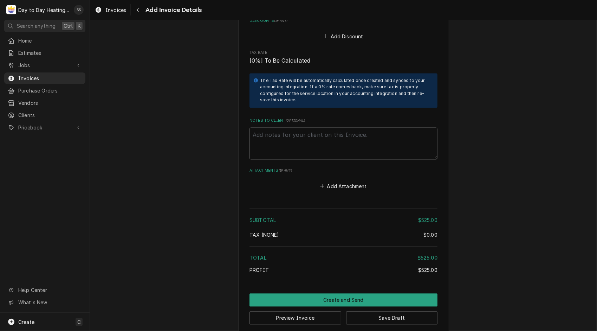
scroll to position [851, 0]
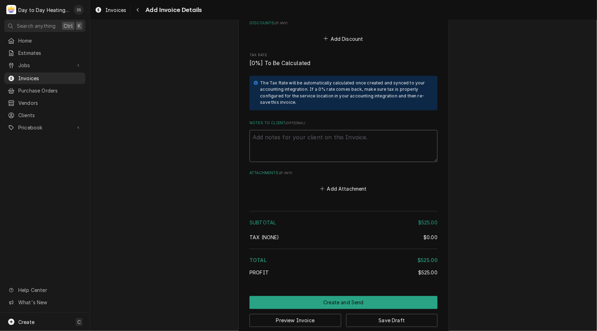
click at [279, 144] on textarea "Notes to Client ( optional )" at bounding box center [344, 146] width 188 height 32
click at [324, 158] on textarea "WO# 00257619" at bounding box center [344, 146] width 188 height 32
click at [334, 188] on button "Add Attachment" at bounding box center [343, 189] width 49 height 10
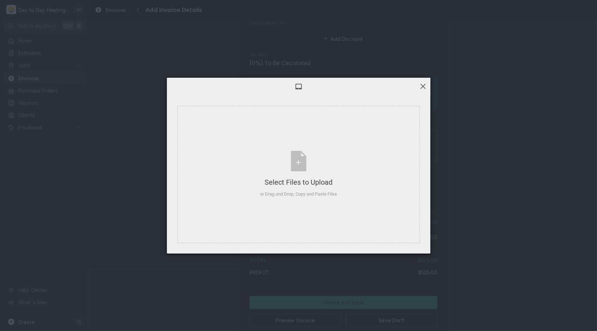
click at [423, 89] on span at bounding box center [424, 86] width 8 height 8
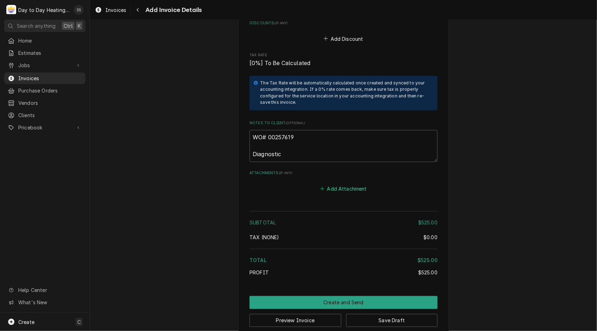
click at [334, 190] on button "Add Attachment" at bounding box center [343, 189] width 49 height 10
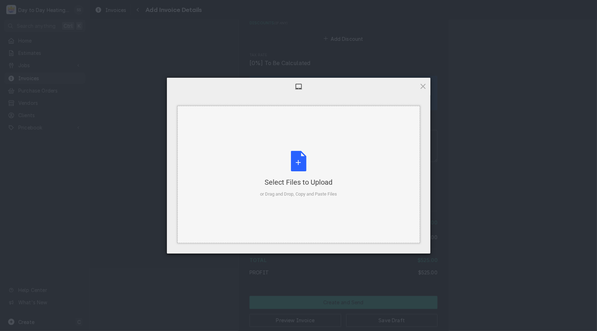
click at [304, 161] on div "Select Files to Upload or Drag and Drop, Copy and Paste Files" at bounding box center [298, 174] width 77 height 47
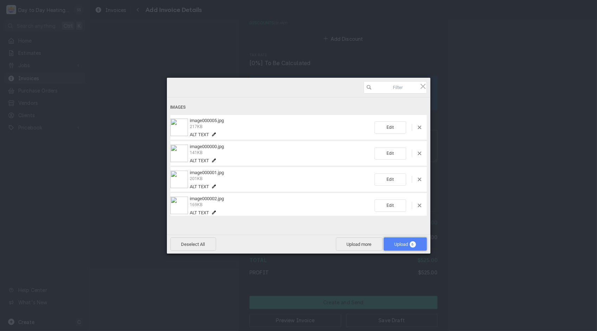
click at [399, 240] on span "Upload 6" at bounding box center [405, 243] width 43 height 13
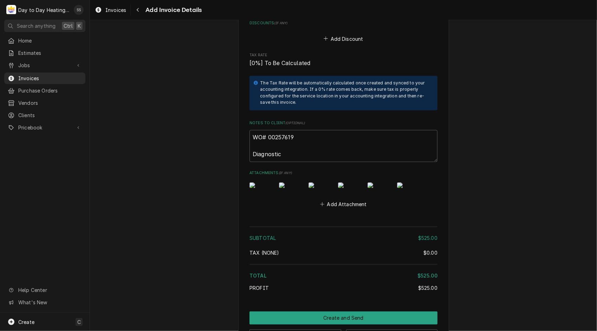
scroll to position [906, 0]
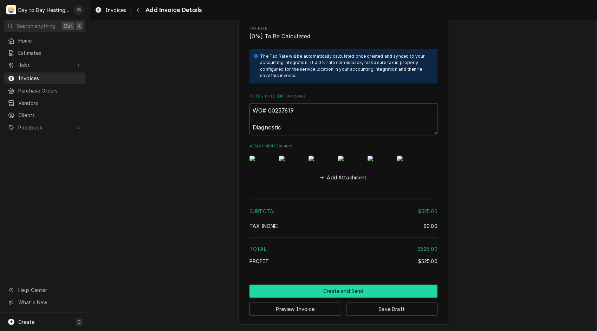
click at [356, 288] on button "Create and Send" at bounding box center [344, 291] width 188 height 13
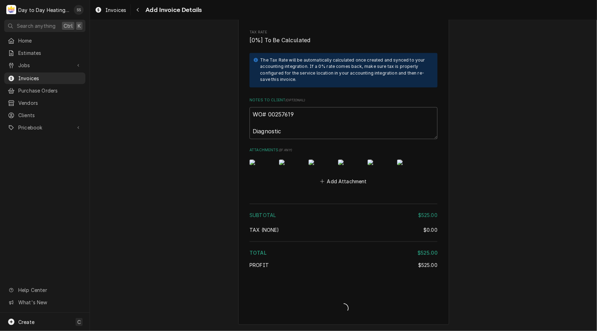
scroll to position [902, 0]
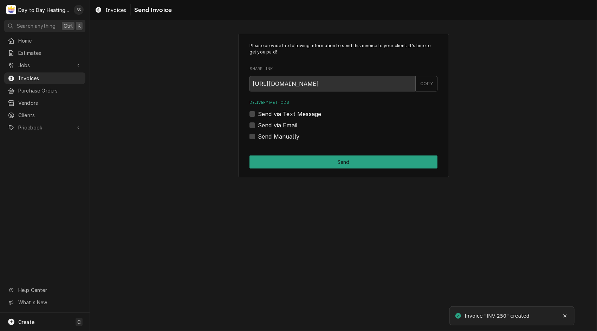
click at [255, 125] on div "Send via Email" at bounding box center [344, 125] width 188 height 8
click at [258, 125] on label "Send via Email" at bounding box center [278, 125] width 40 height 8
click at [258, 125] on input "Send via Email" at bounding box center [352, 128] width 188 height 15
checkbox input "true"
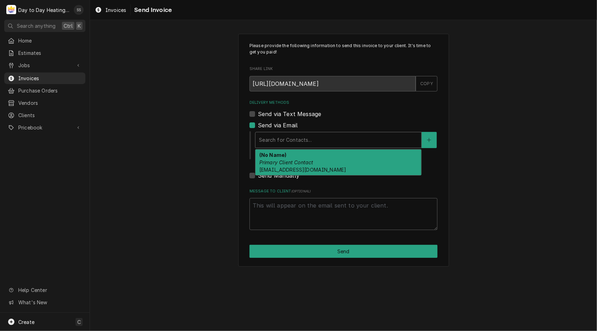
click at [293, 138] on div "Delivery Methods" at bounding box center [338, 140] width 159 height 13
click at [307, 167] on span "[EMAIL_ADDRESS][DOMAIN_NAME]" at bounding box center [303, 170] width 87 height 6
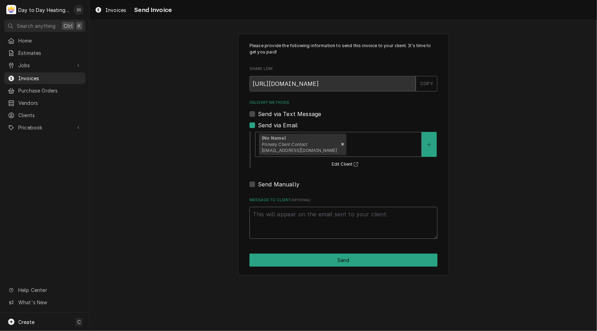
click at [297, 217] on textarea "Message to Client ( optional )" at bounding box center [344, 223] width 188 height 32
type textarea "x"
type textarea "W"
type textarea "x"
type textarea "WO"
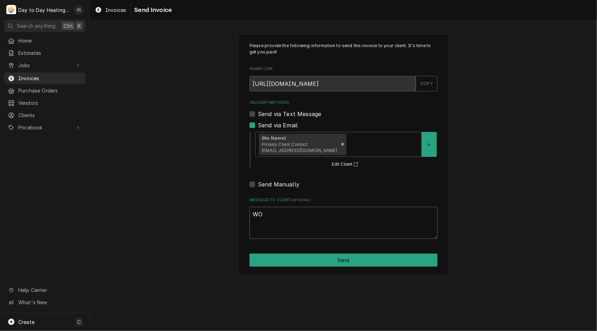
type textarea "x"
type textarea "WO#"
type textarea "x"
type textarea "WO#"
type textarea "x"
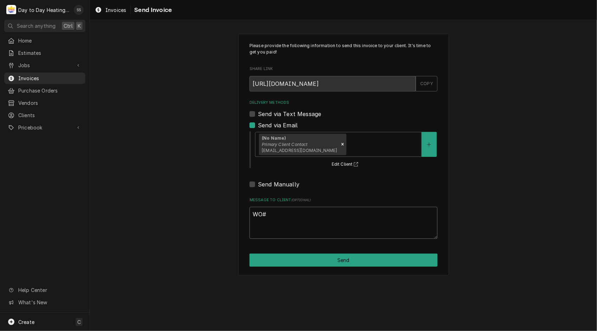
type textarea "WO# 0"
type textarea "x"
type textarea "WO# 00"
type textarea "x"
type textarea "WO# 002"
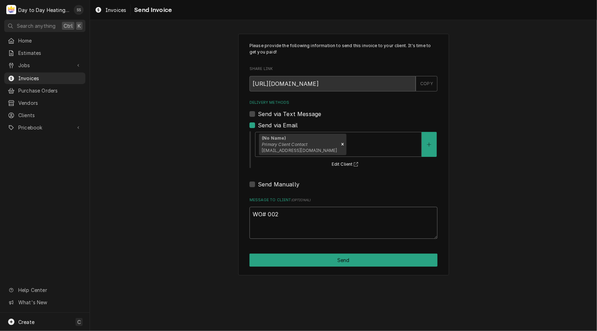
type textarea "x"
type textarea "WO# 0025"
type textarea "x"
type textarea "WO# 00257"
type textarea "x"
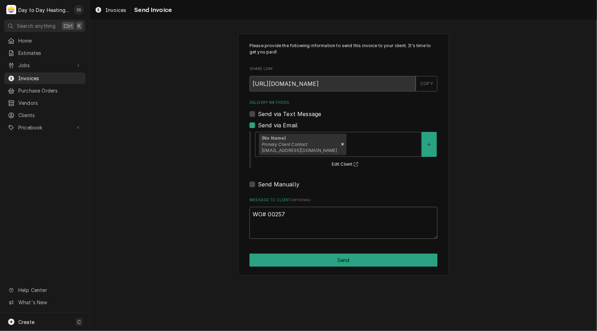
type textarea "WO# 002576"
type textarea "x"
type textarea "WO# 0025761"
type textarea "x"
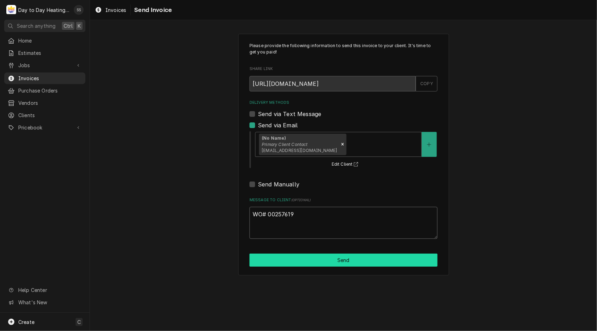
type textarea "WO# 00257619"
click at [338, 261] on button "Send" at bounding box center [344, 260] width 188 height 13
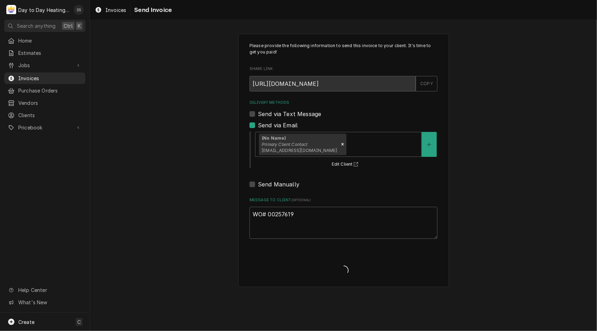
type textarea "x"
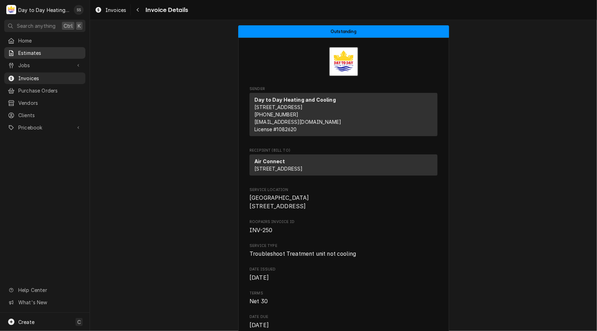
click at [41, 53] on span "Estimates" at bounding box center [50, 52] width 64 height 7
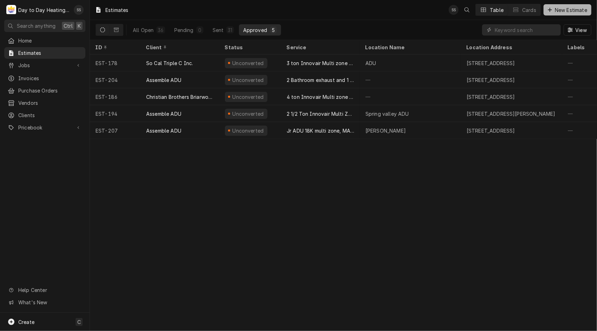
click at [563, 9] on span "New Estimate" at bounding box center [571, 9] width 35 height 7
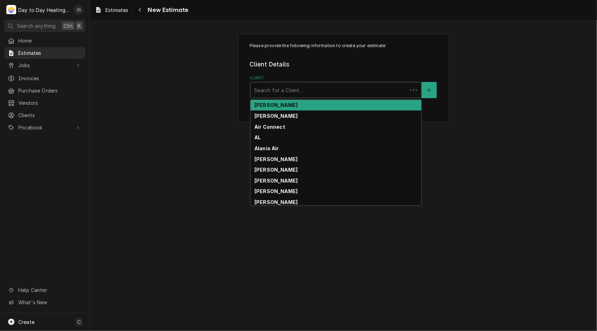
click at [328, 88] on div "Client" at bounding box center [329, 90] width 150 height 13
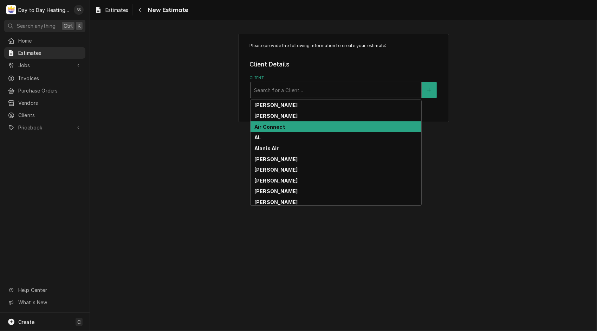
click at [276, 129] on strong "Air Connect" at bounding box center [270, 127] width 31 height 6
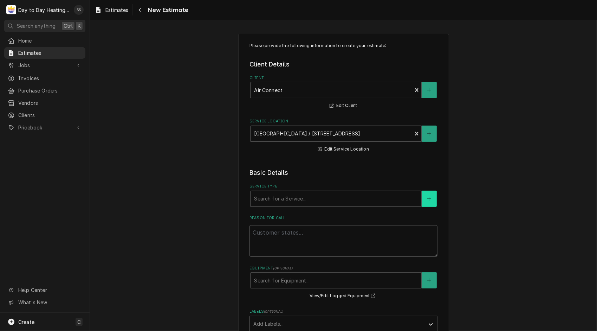
click at [427, 200] on icon "Create New Service" at bounding box center [429, 198] width 4 height 5
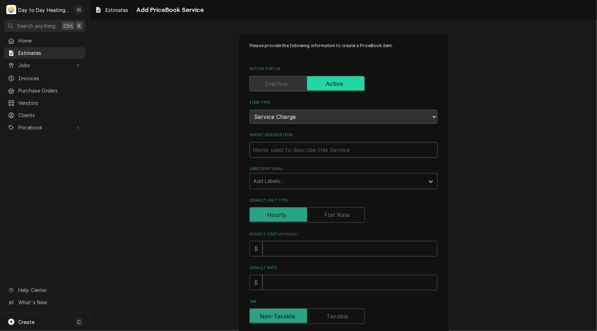
click at [315, 148] on input "Short Description" at bounding box center [344, 149] width 188 height 15
type textarea "x"
type input "C"
type textarea "x"
type input "Co"
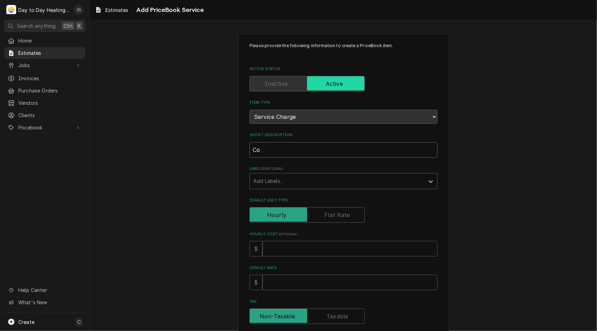
type textarea "x"
type input "Con"
type textarea "x"
type input "Cont"
type textarea "x"
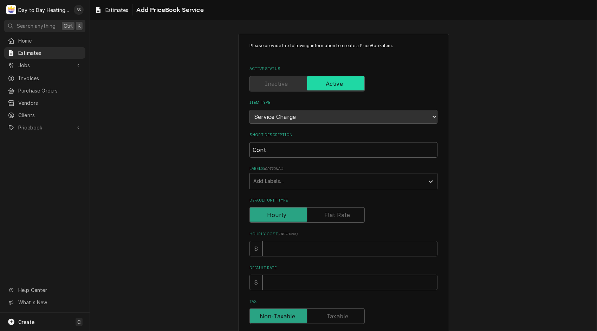
type input "Con"
type textarea "x"
type input "Co"
type textarea "x"
type input "C"
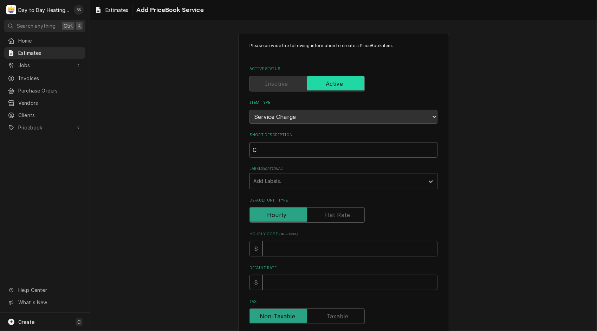
type textarea "x"
type input "M"
type textarea "x"
type input "Ma"
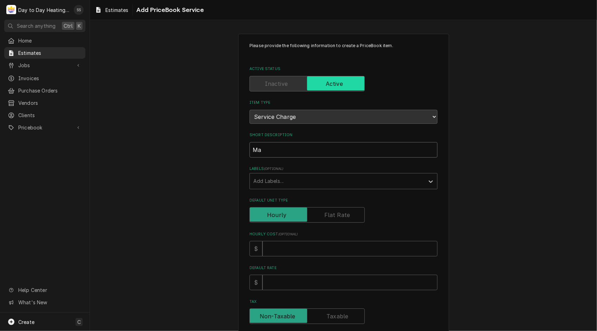
type textarea "x"
type input "Mai"
type textarea "x"
type input "Maii"
type textarea "x"
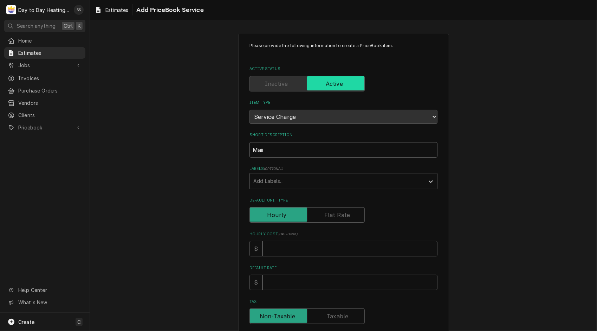
type input "Mai"
type textarea "x"
type input "Main"
type textarea "x"
type input "Main"
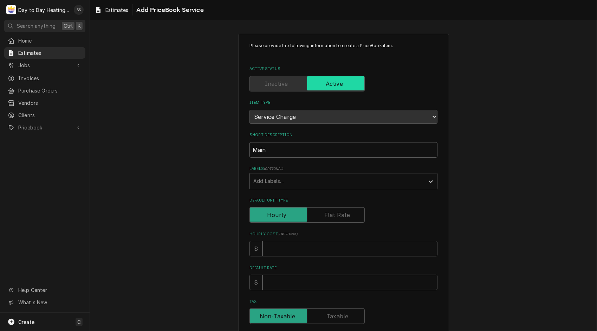
type textarea "x"
type input "Main C"
type textarea "x"
type input "Main Co"
type textarea "x"
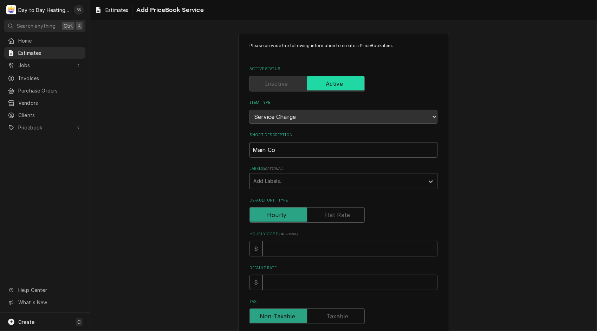
type input "Main Con"
type textarea "x"
type input "Main Cont"
type textarea "x"
type input "Main Contr"
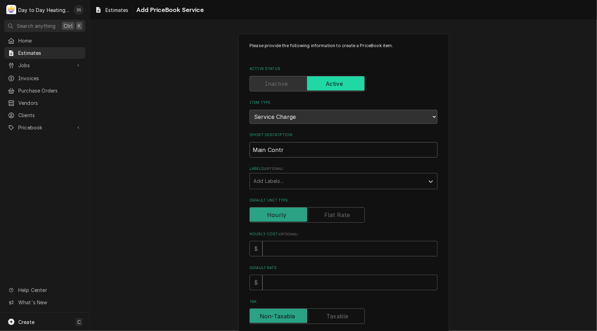
type textarea "x"
type input "Main Contro"
type textarea "x"
type input "Main Control"
type textarea "x"
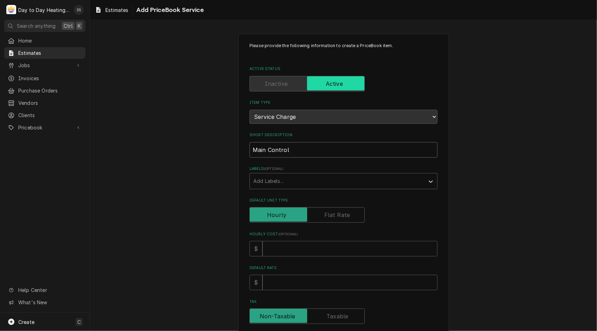
type input "Main Control"
type textarea "x"
type input "Main Control B"
type textarea "x"
type input "Main Control Bo"
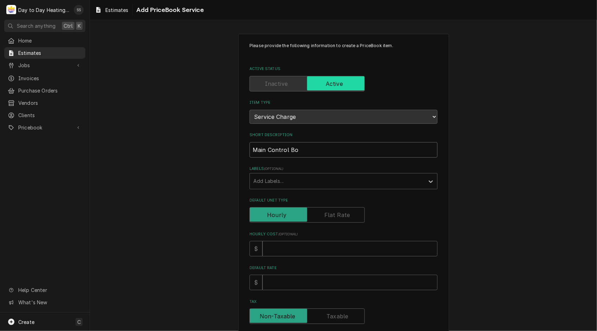
type textarea "x"
type input "Main Control Boa"
type textarea "x"
type input "Main Control Boar"
type textarea "x"
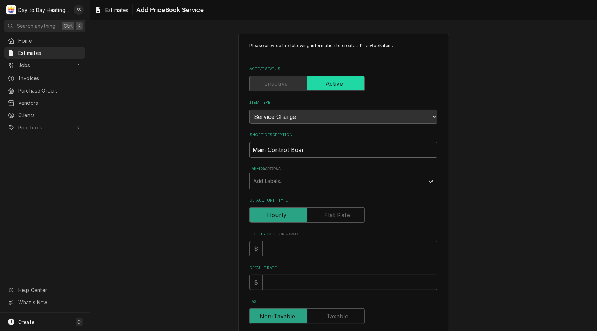
type input "Main Control Board"
type textarea "x"
type input "Main Control Board"
click at [340, 208] on input "Default Unit Type" at bounding box center [307, 214] width 109 height 15
checkbox input "true"
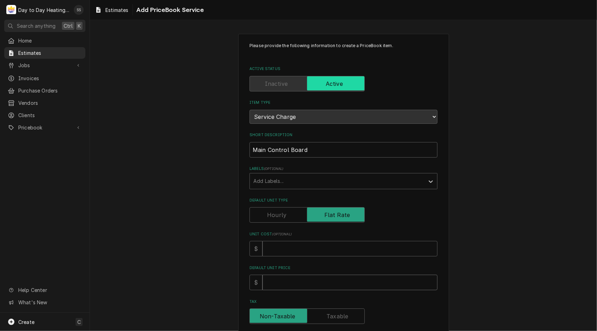
click at [317, 277] on input "Default Unit Price" at bounding box center [350, 282] width 175 height 15
type textarea "x"
type input "1"
type textarea "x"
type input "12"
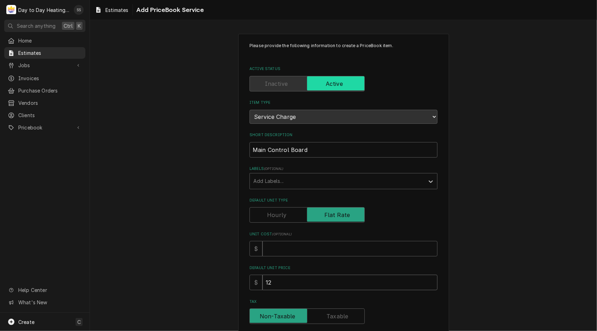
type textarea "x"
type input "125"
type textarea "x"
type input "1255"
type textarea "x"
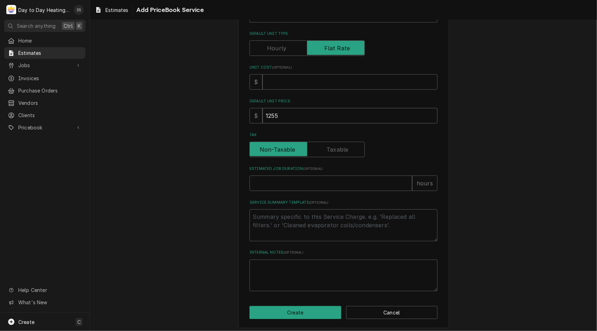
scroll to position [169, 0]
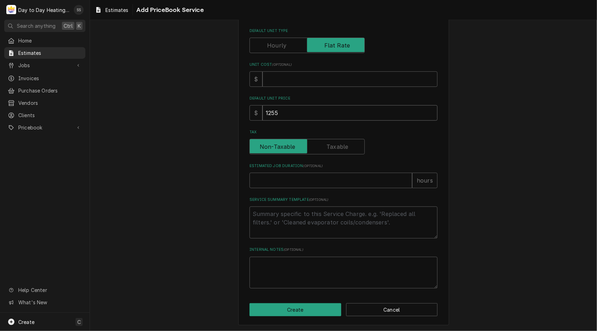
type input "1255"
click at [280, 217] on textarea "Service Summary Template ( optional )" at bounding box center [344, 222] width 188 height 32
type textarea "x"
type textarea "S"
type textarea "x"
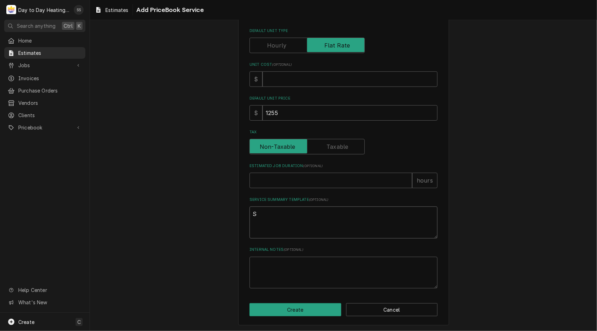
type textarea "Se"
type textarea "x"
type textarea "Sec"
type textarea "x"
type textarea "Se"
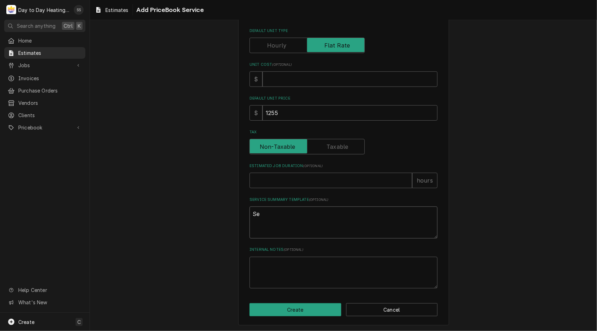
type textarea "x"
type textarea "S"
type textarea "x"
type textarea "-"
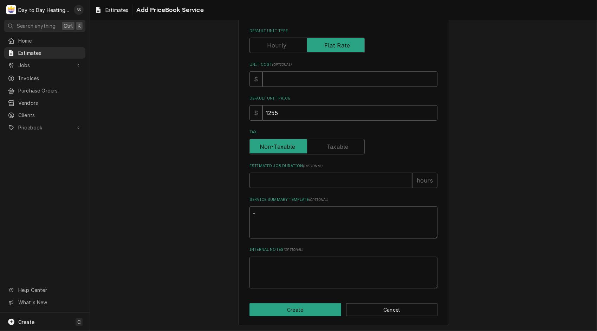
type textarea "x"
type textarea "-S"
type textarea "x"
type textarea "-Se"
type textarea "x"
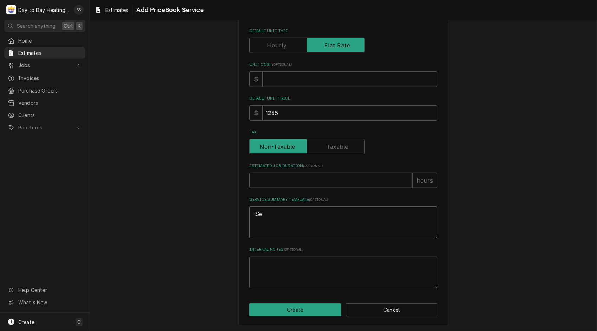
type textarea "-Sec"
type textarea "x"
type textarea "-Secu"
type textarea "x"
type textarea "-Secur"
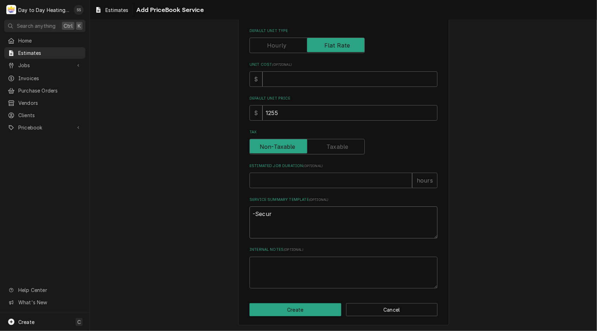
type textarea "x"
type textarea "-Secure"
type textarea "x"
type textarea "-Secure"
type textarea "x"
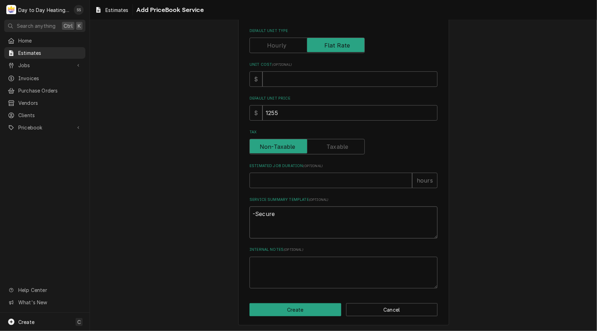
type textarea "-Secure p"
type textarea "x"
type textarea "-Secure po"
type textarea "x"
type textarea "-Secure pow"
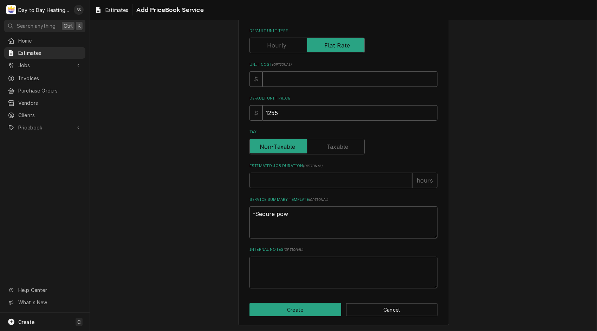
type textarea "x"
type textarea "-Secure powe"
type textarea "x"
type textarea "-Secure power"
type textarea "x"
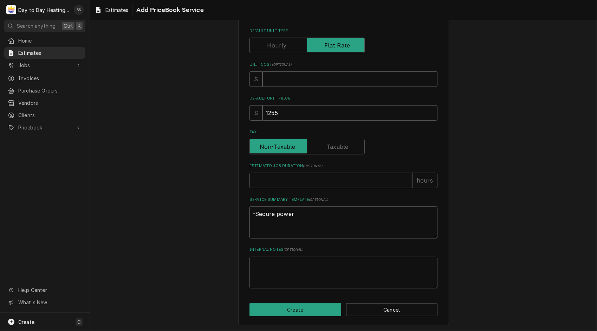
type textarea "-Secure power"
type textarea "x"
type textarea "-Secure power t"
type textarea "x"
type textarea "-Secure power to"
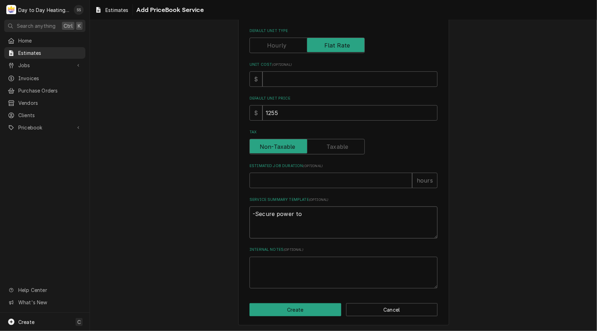
type textarea "x"
type textarea "-Secure power to"
type textarea "x"
type textarea "-Secure power to R"
type textarea "x"
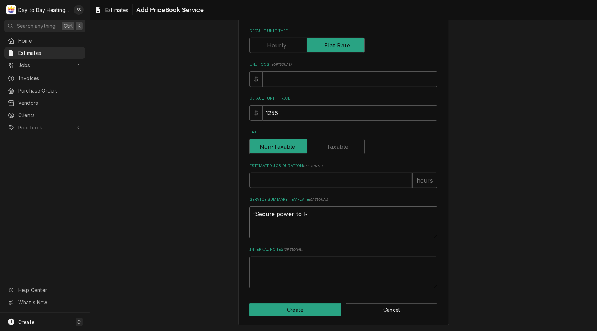
type textarea "-Secure power to RT"
type textarea "x"
type textarea "-Secure power to RTU"
type textarea "x"
type textarea "-Secure power to RTU#"
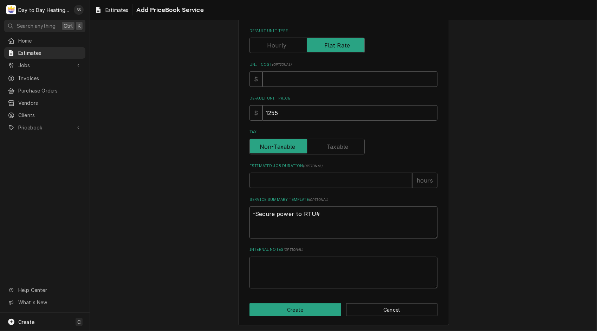
type textarea "x"
type textarea "-Secure power to RTU#2"
type textarea "x"
type textarea "-Secure power to RTU#2"
type textarea "x"
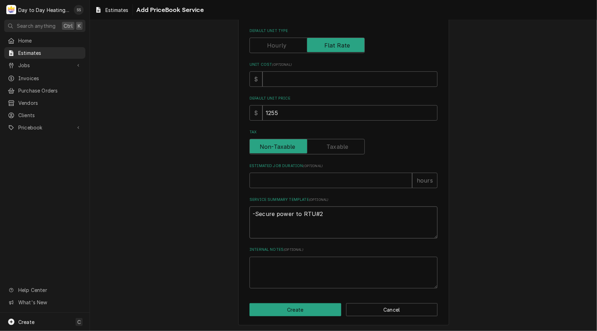
type textarea "-Secure power to RTU#2 -"
type textarea "x"
type textarea "-Secure power to RTU#2 -R"
type textarea "x"
type textarea "-Secure power to RTU#2 -Re"
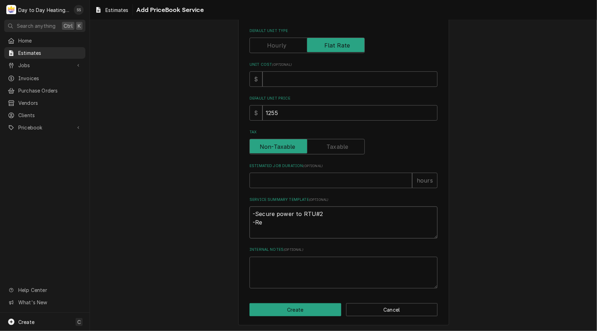
type textarea "x"
type textarea "-Secure power to RTU#2 -Rem"
type textarea "x"
type textarea "-Secure power to RTU#2 -Remo"
type textarea "x"
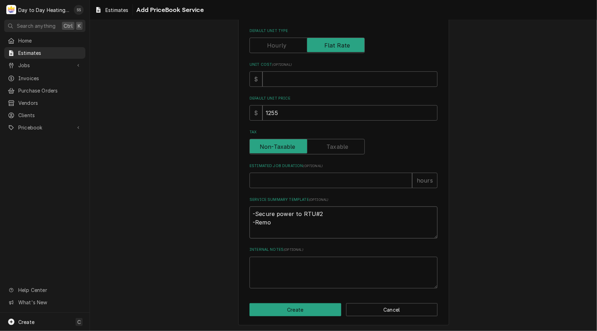
type textarea "-Secure power to RTU#2 -Remov"
type textarea "x"
type textarea "-Secure power to RTU#2 -Remove"
type textarea "x"
type textarea "-Secure power to RTU#2 -Remove"
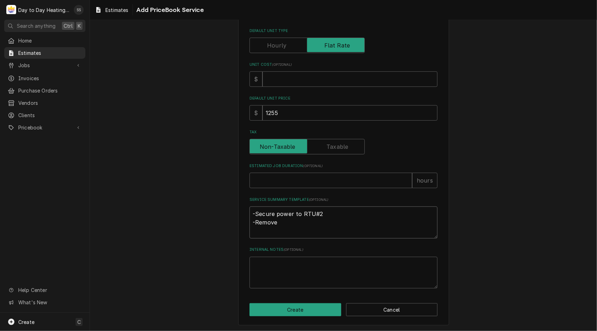
type textarea "x"
type textarea "-Secure power to RTU#2 -Remove l"
type textarea "x"
type textarea "-Secure power to RTU#2 -Remove lo"
type textarea "x"
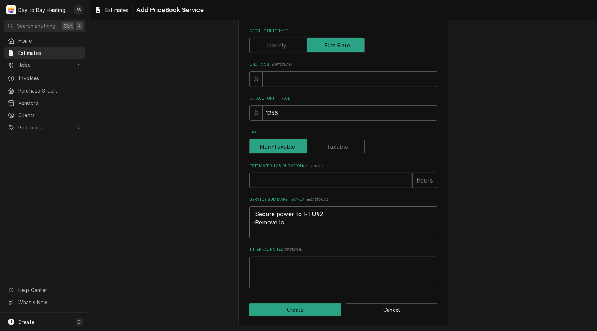
type textarea "-Secure power to RTU#2 -Remove low"
type textarea "x"
type textarea "-Secure power to RTU#2 -Remove low"
type textarea "x"
type textarea "-Secure power to RTU#2 -Remove low v"
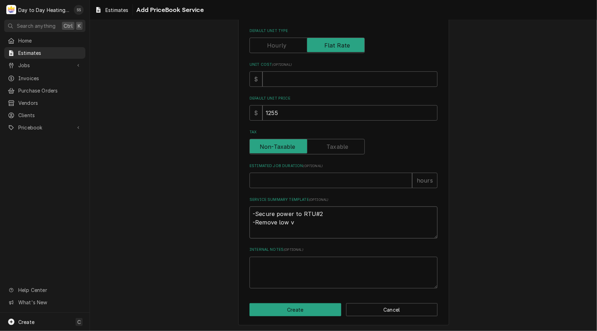
type textarea "x"
type textarea "-Secure power to RTU#2 -Remove low vo"
type textarea "x"
type textarea "-Secure power to RTU#2 -Remove low vol"
type textarea "x"
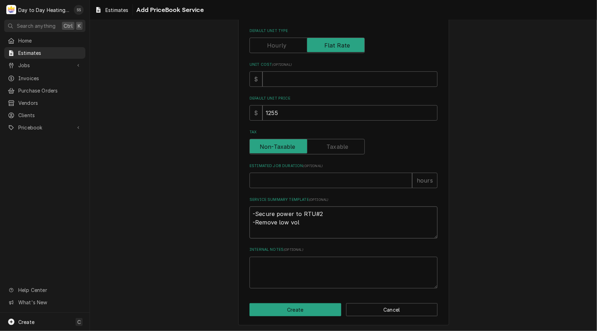
type textarea "-Secure power to RTU#2 -Remove low volt"
type textarea "x"
type textarea "-Secure power to RTU#2 -Remove low volta"
type textarea "x"
type textarea "-Secure power to RTU#2 -Remove low voltag"
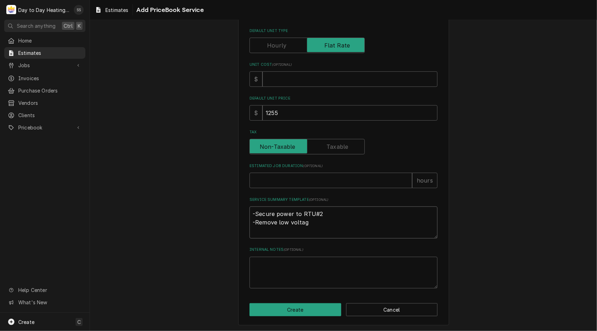
type textarea "x"
type textarea "-Secure power to RTU#2 -Remove low voltage"
type textarea "x"
type textarea "-Secure power to RTU#2 -Remove low voltage"
type textarea "x"
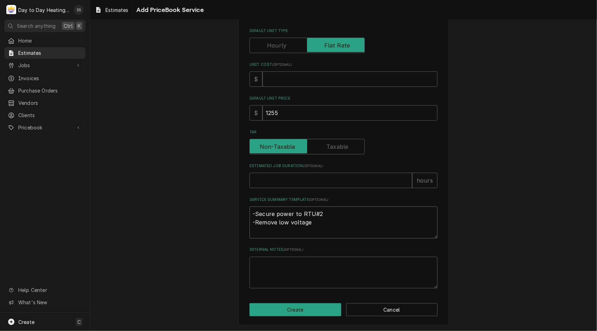
type textarea "-Secure power to RTU#2 -Remove low voltage w"
type textarea "x"
type textarea "-Secure power to RTU#2 -Remove low voltage wi"
type textarea "x"
type textarea "-Secure power to RTU#2 -Remove low voltage wir"
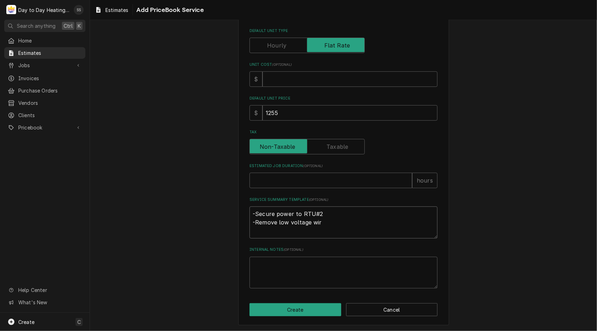
type textarea "x"
type textarea "-Secure power to RTU#2 -Remove low voltage wiri"
type textarea "x"
type textarea "-Secure power to RTU#2 -Remove low voltage wirin"
type textarea "x"
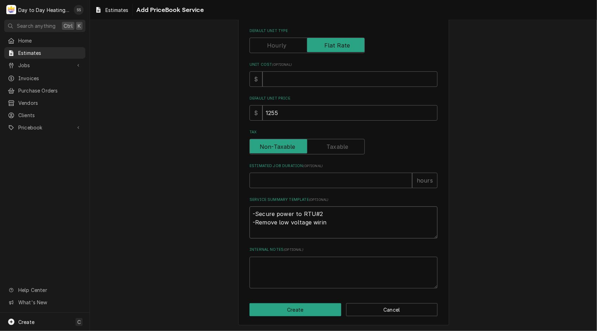
type textarea "-Secure power to RTU#2 -Remove low voltage wiring"
type textarea "x"
type textarea "-Secure power to RTU#2 -Remove low voltage wiring"
type textarea "x"
type textarea "-Secure power to RTU#2 -Remove low voltage wiring a"
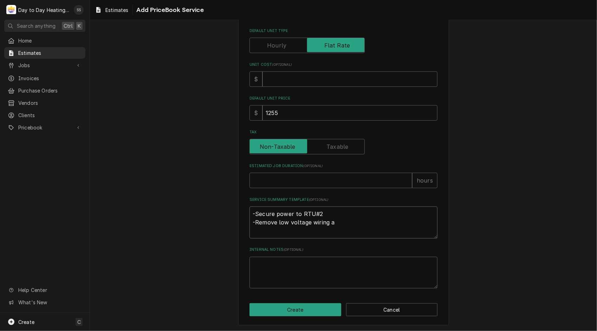
type textarea "x"
type textarea "-Secure power to RTU#2 -Remove low voltage wiring an"
type textarea "x"
type textarea "-Secure power to RTU#2 -Remove low voltage wiring and"
type textarea "x"
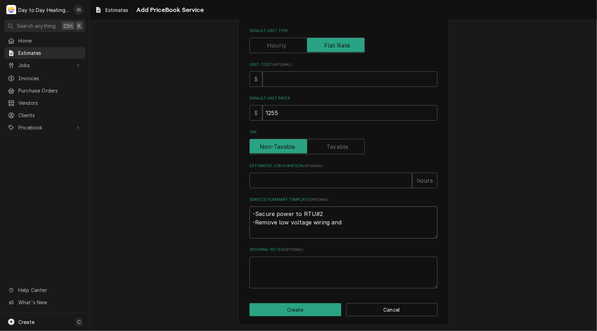
type textarea "-Secure power to RTU#2 -Remove low voltage wiring and"
type textarea "x"
type textarea "-Secure power to RTU#2 -Remove low voltage wiring and f"
type textarea "x"
type textarea "-Secure power to RTU#2 -Remove low voltage wiring and fa"
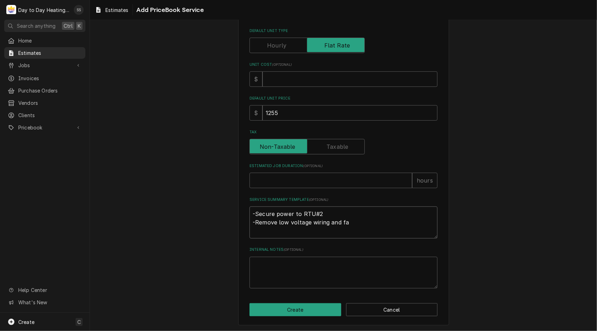
type textarea "x"
type textarea "-Secure power to RTU#2 -Remove low voltage wiring and fai"
type textarea "x"
type textarea "-Secure power to RTU#2 -Remove low voltage wiring and fail"
type textarea "x"
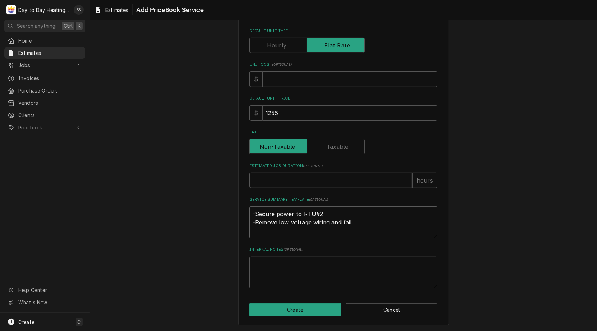
type textarea "-Secure power to RTU#2 -Remove low voltage wiring and faile"
type textarea "x"
click at [319, 214] on textarea "-Secure power to RTU#2 -Remove low voltage wiring and failed control Board." at bounding box center [344, 222] width 188 height 32
drag, startPoint x: 398, startPoint y: 221, endPoint x: 407, endPoint y: 234, distance: 16.0
click at [407, 234] on textarea "-Secure power to RTU#2. -Remove low voltage wiring and failed control Board." at bounding box center [344, 222] width 188 height 32
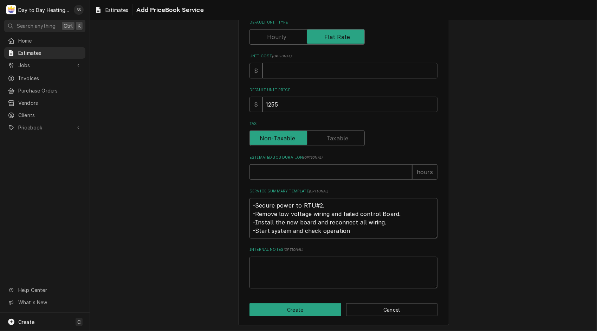
scroll to position [177, 0]
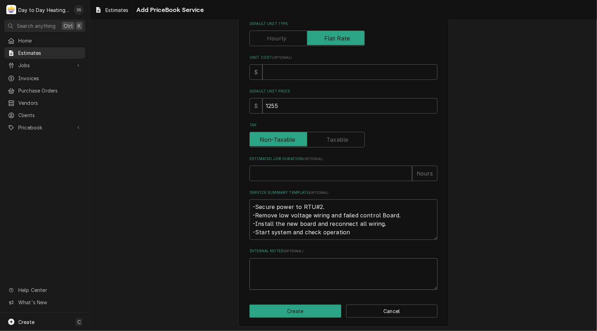
click at [278, 268] on textarea "Internal Notes ( optional )" at bounding box center [344, 274] width 188 height 32
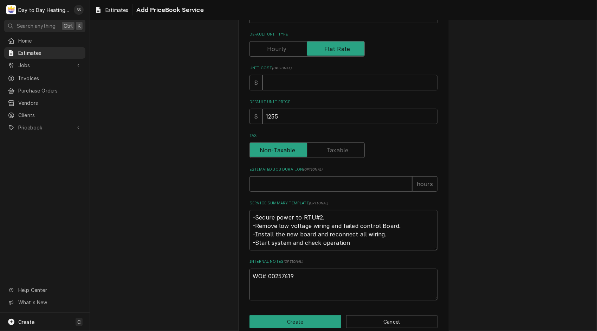
scroll to position [168, 0]
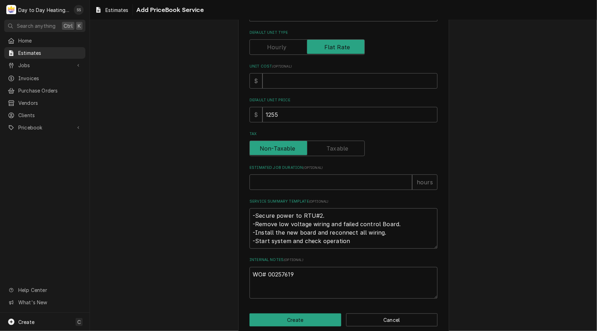
click at [521, 234] on div "Please provide the following information to create a PriceBook item. Active Sta…" at bounding box center [343, 101] width 507 height 482
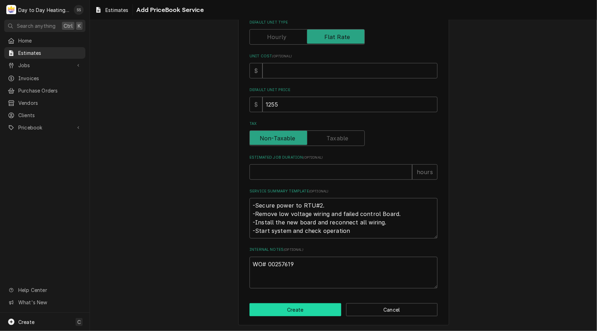
click at [314, 311] on button "Create" at bounding box center [296, 309] width 92 height 13
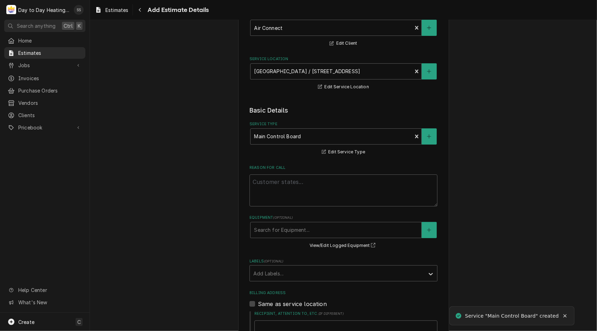
scroll to position [63, 0]
click at [341, 183] on textarea "Reason For Call" at bounding box center [344, 189] width 188 height 32
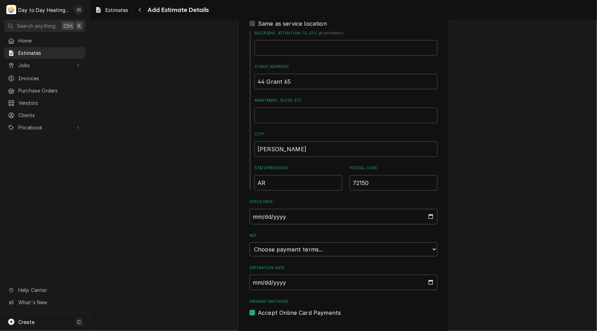
scroll to position [359, 0]
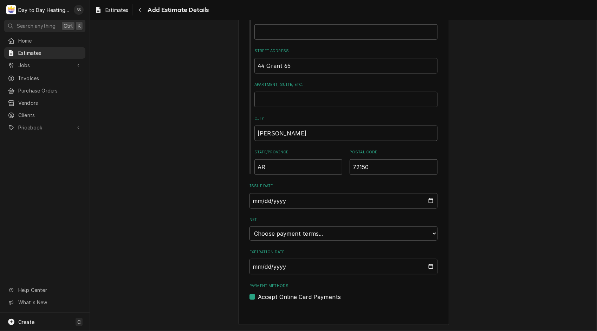
click at [430, 234] on select "Choose payment terms... Same Day Net 7 Net 14 Net 21 Net 30 Net 45 Net 60 Net 90" at bounding box center [344, 233] width 188 height 14
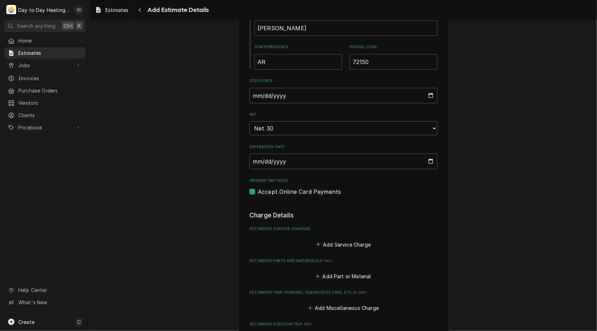
scroll to position [463, 0]
click at [258, 194] on label "Accept Online Card Payments" at bounding box center [299, 191] width 83 height 8
click at [258, 194] on input "Payment Methods" at bounding box center [352, 194] width 188 height 15
click at [356, 244] on button "Add Service Charge" at bounding box center [343, 244] width 57 height 10
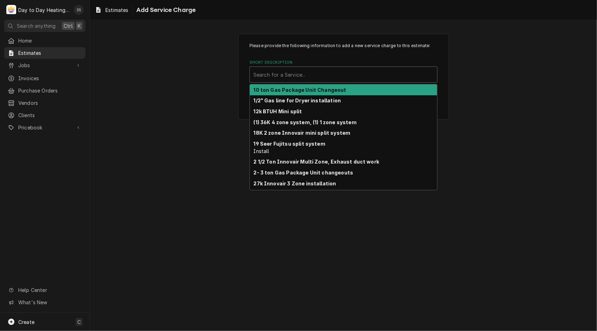
drag, startPoint x: 276, startPoint y: 83, endPoint x: 279, endPoint y: 75, distance: 8.7
click at [279, 75] on div "Search for a Service..." at bounding box center [344, 74] width 188 height 16
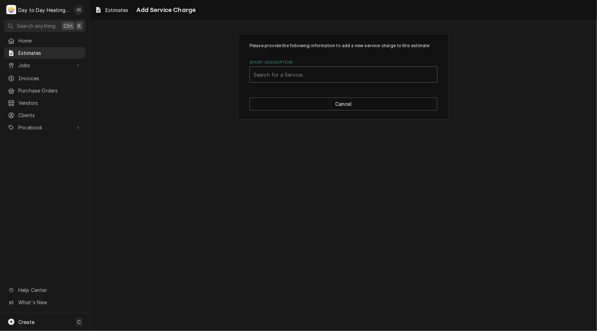
click at [279, 75] on div "Short Description" at bounding box center [344, 74] width 180 height 13
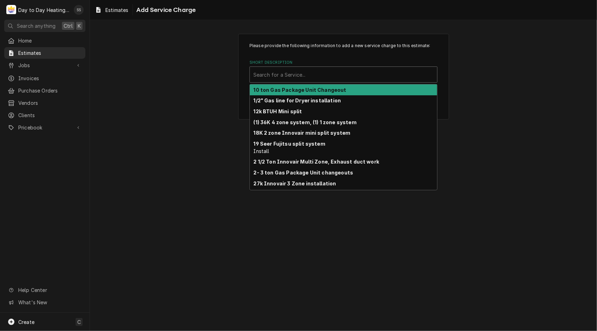
click at [279, 75] on div "Short Description" at bounding box center [344, 74] width 180 height 13
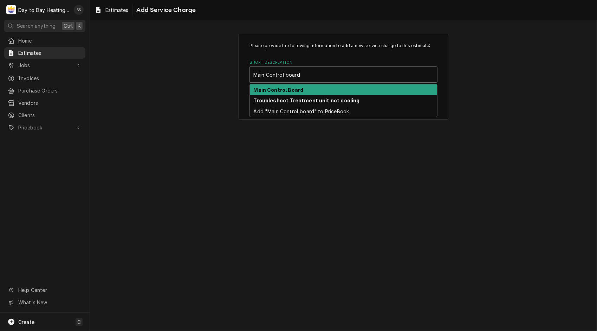
click at [281, 88] on strong "Main Control Board" at bounding box center [279, 90] width 50 height 6
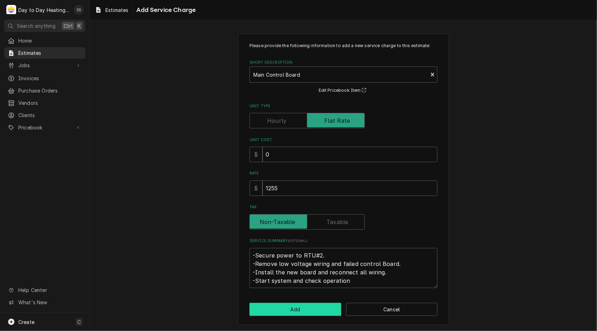
click at [299, 312] on button "Add" at bounding box center [296, 309] width 92 height 13
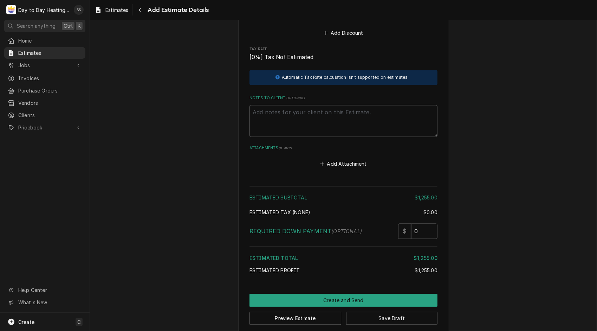
scroll to position [897, 0]
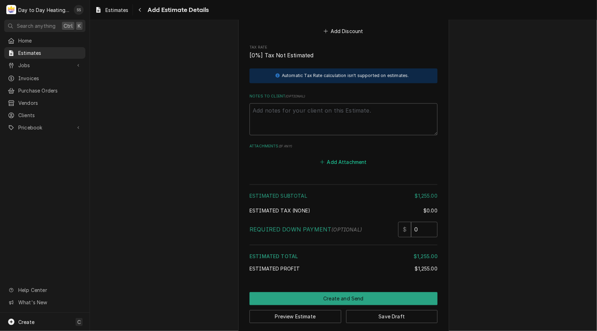
click at [328, 163] on button "Add Attachment" at bounding box center [343, 162] width 49 height 10
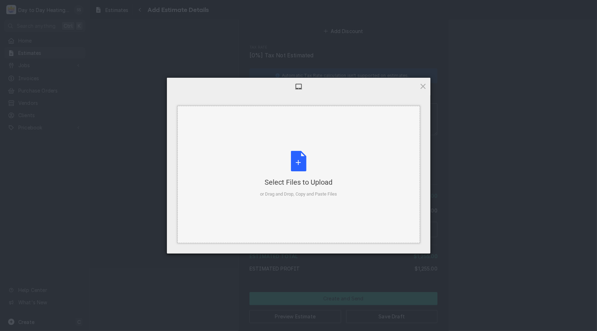
click at [299, 166] on div "Select Files to Upload or Drag and Drop, Copy and Paste Files" at bounding box center [298, 174] width 77 height 47
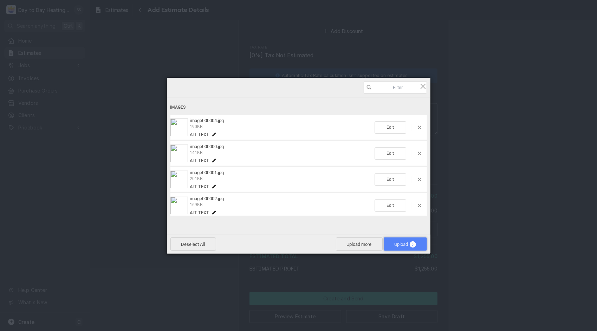
click at [405, 242] on span "Upload 5" at bounding box center [405, 244] width 21 height 5
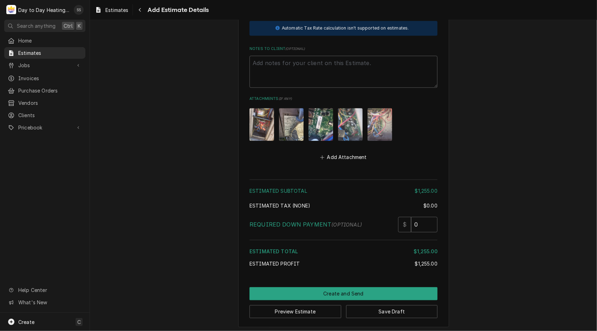
scroll to position [947, 0]
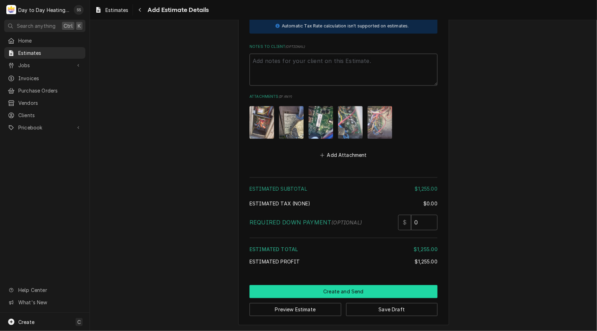
click at [343, 288] on button "Create and Send" at bounding box center [344, 291] width 188 height 13
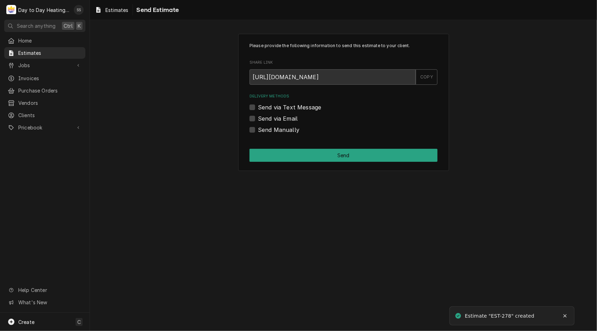
click at [258, 118] on label "Send via Email" at bounding box center [278, 118] width 40 height 8
click at [258, 118] on input "Send via Email" at bounding box center [352, 121] width 188 height 15
checkbox input "true"
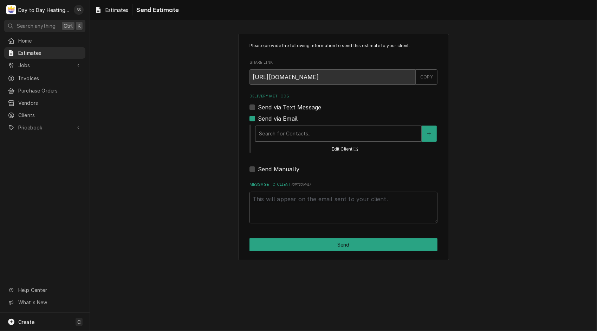
click at [332, 131] on div "Delivery Methods" at bounding box center [338, 133] width 159 height 13
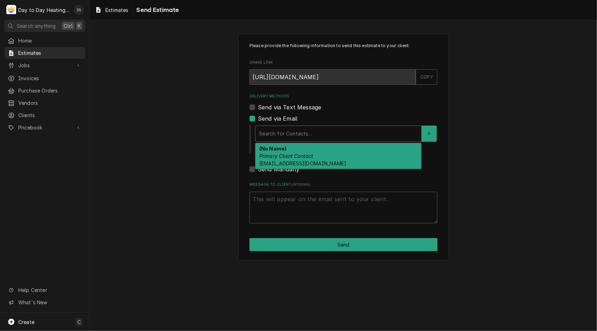
click at [304, 160] on span "[EMAIL_ADDRESS][DOMAIN_NAME]" at bounding box center [303, 163] width 87 height 6
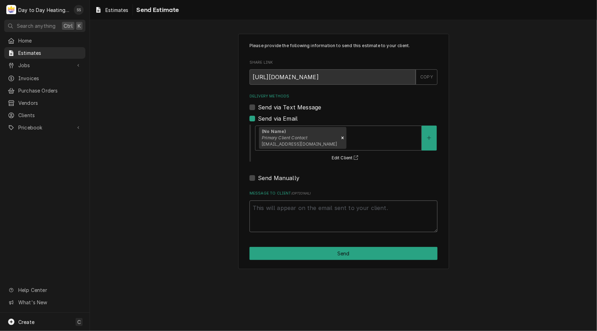
click at [322, 208] on textarea "Message to Client ( optional )" at bounding box center [344, 216] width 188 height 32
type textarea "x"
type textarea "Q"
type textarea "x"
type textarea "Qu"
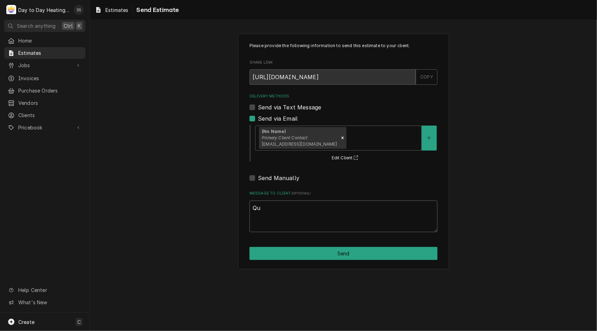
type textarea "x"
type textarea "Quo"
type textarea "x"
type textarea "Quot"
type textarea "x"
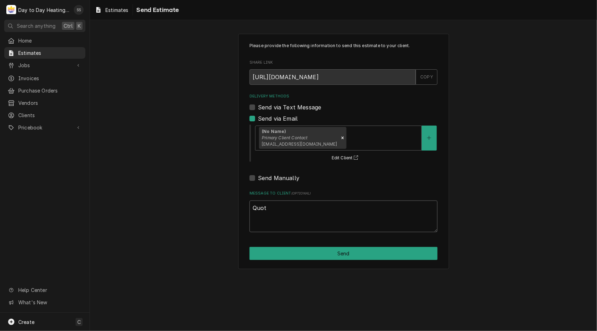
type textarea "Quote"
type textarea "x"
type textarea "Quote"
type textarea "x"
type textarea "Quote f"
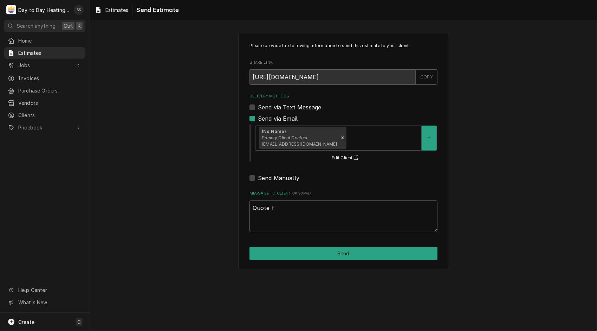
type textarea "x"
type textarea "Quote fo"
type textarea "x"
type textarea "Quote for"
type textarea "x"
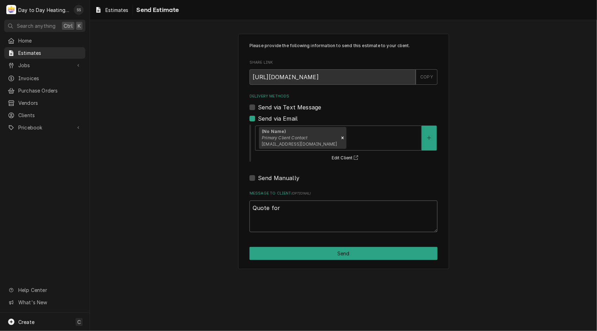
type textarea "Quote for"
type textarea "x"
type textarea "Quote for W"
type textarea "x"
type textarea "Quote for WO"
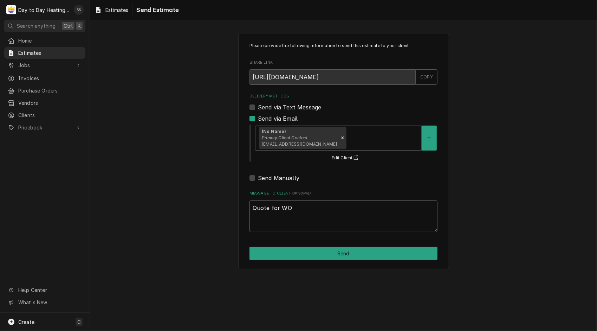
type textarea "x"
type textarea "Quote for WO#"
type textarea "x"
type textarea "Quote for WO#"
type textarea "x"
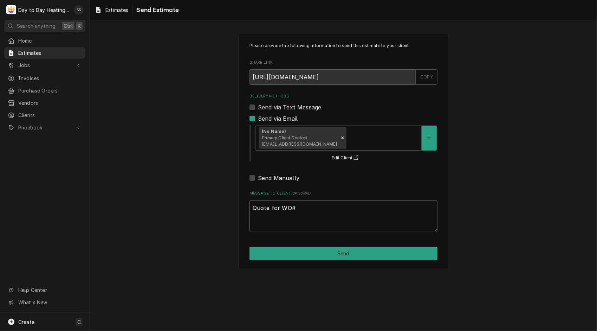
type textarea "Quote for WO# 0"
type textarea "x"
type textarea "Quote for WO# 00"
type textarea "x"
type textarea "Quote for WO# 002"
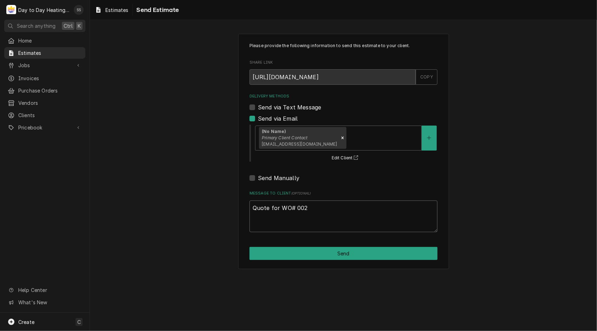
type textarea "x"
type textarea "Quote for WO# 0025"
type textarea "x"
type textarea "Quote for WO# 00257"
type textarea "x"
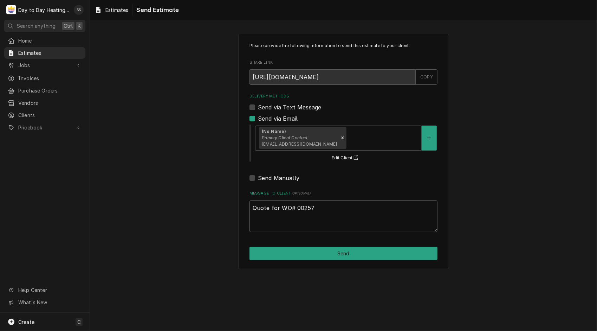
type textarea "Quote for WO# 002576"
type textarea "x"
type textarea "Quote for WO# 0025761"
type textarea "x"
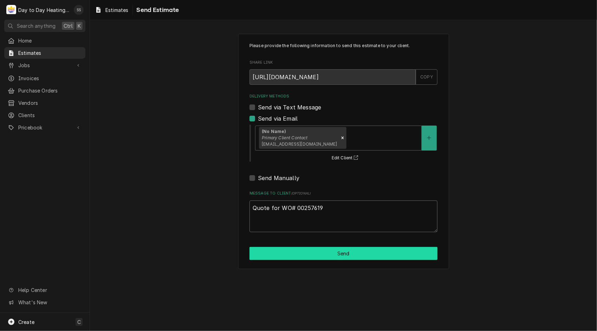
type textarea "Quote for WO# 00257619"
click at [366, 257] on button "Send" at bounding box center [344, 253] width 188 height 13
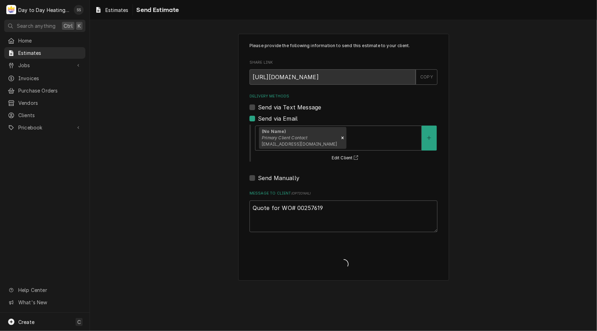
type textarea "x"
